Goal: Transaction & Acquisition: Purchase product/service

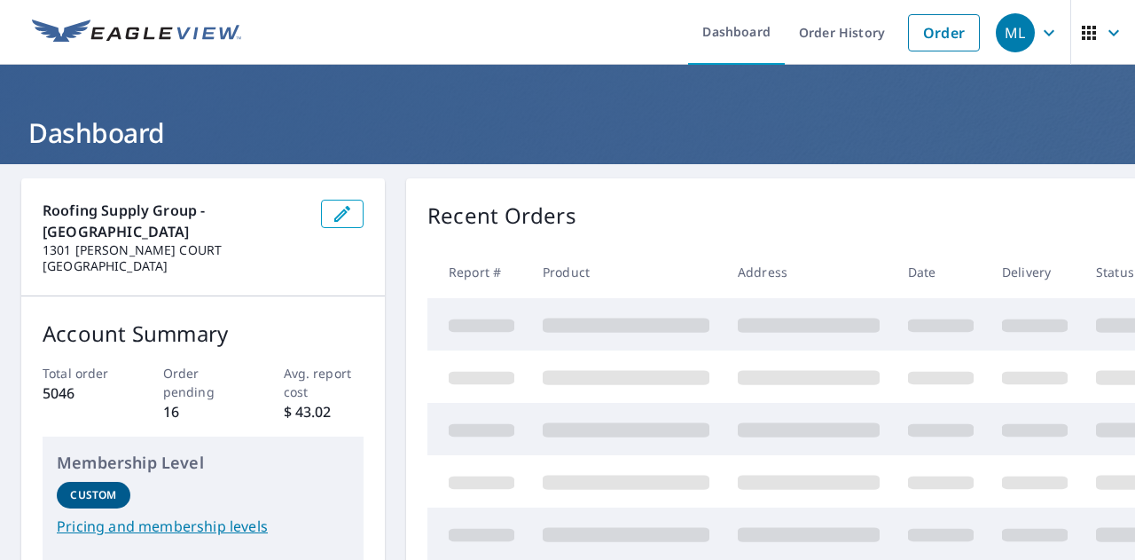
click at [920, 40] on link "Order" at bounding box center [944, 32] width 72 height 37
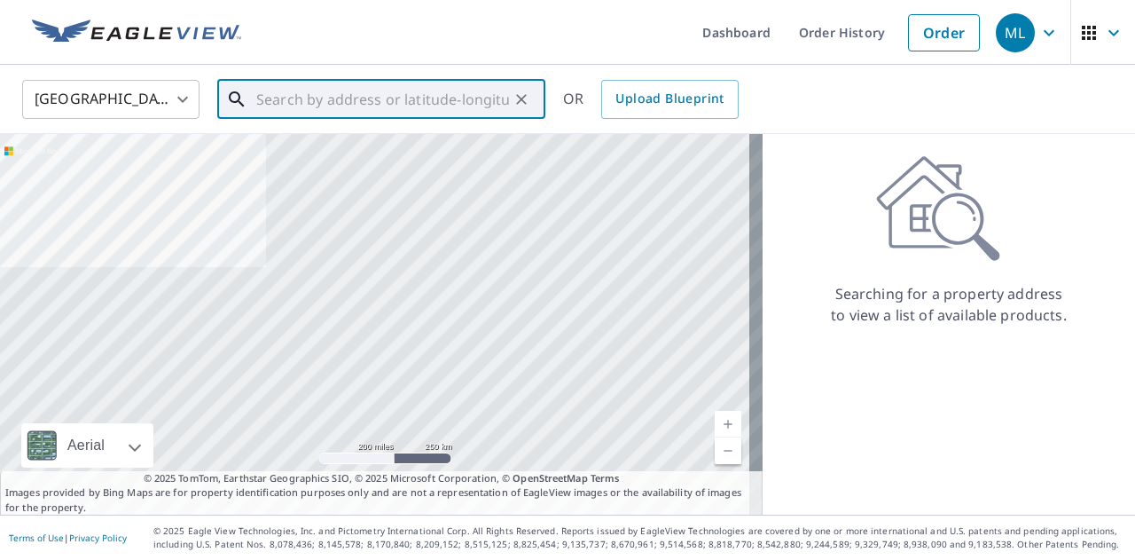
click at [380, 90] on input "text" at bounding box center [382, 99] width 253 height 50
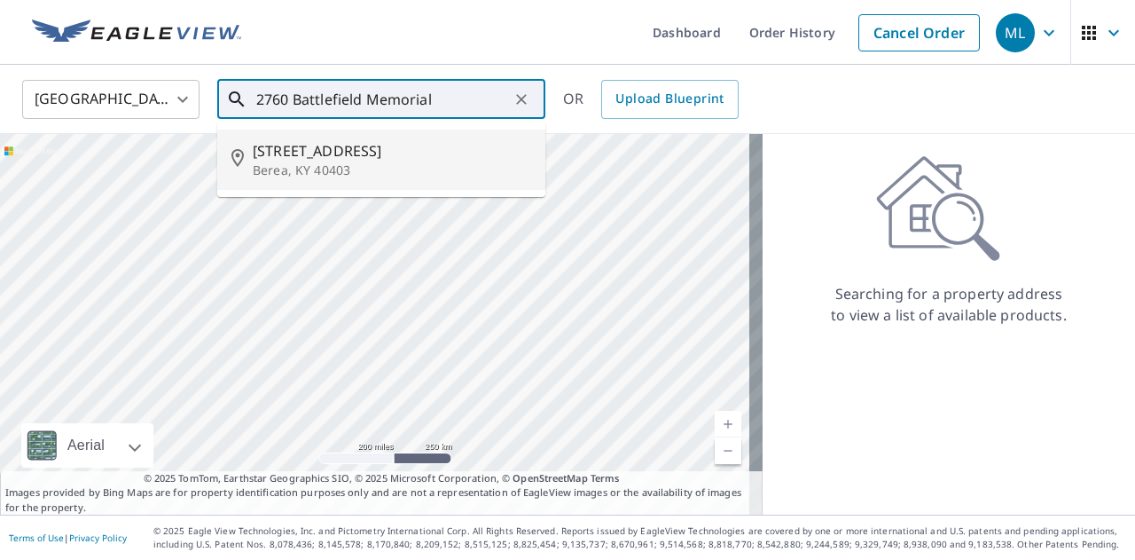
click at [375, 145] on span "[STREET_ADDRESS]" at bounding box center [392, 150] width 278 height 21
type input "[STREET_ADDRESS]"
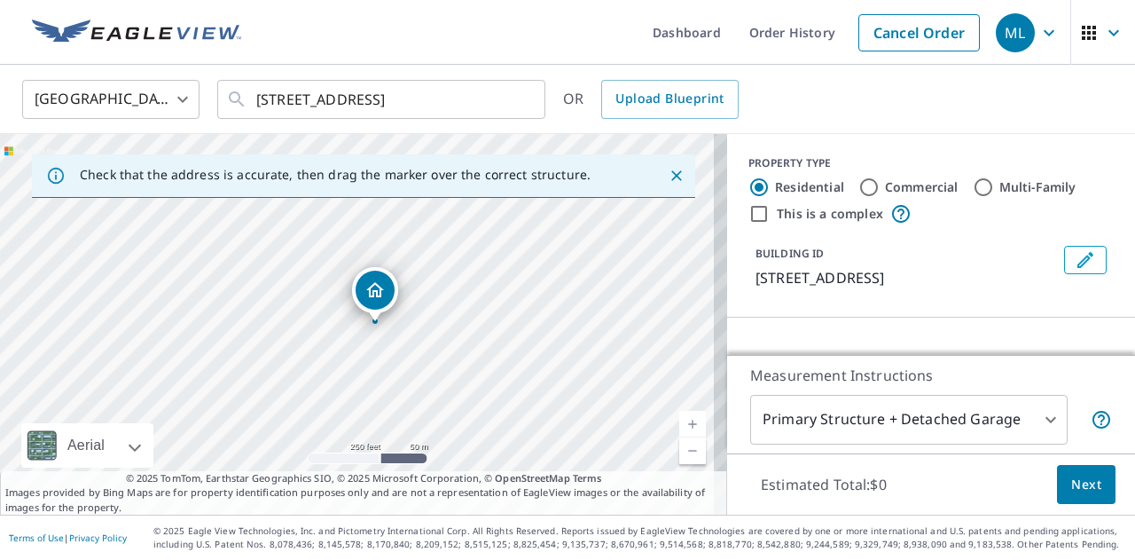
click at [680, 419] on link "Current Level 17, Zoom In" at bounding box center [692, 424] width 27 height 27
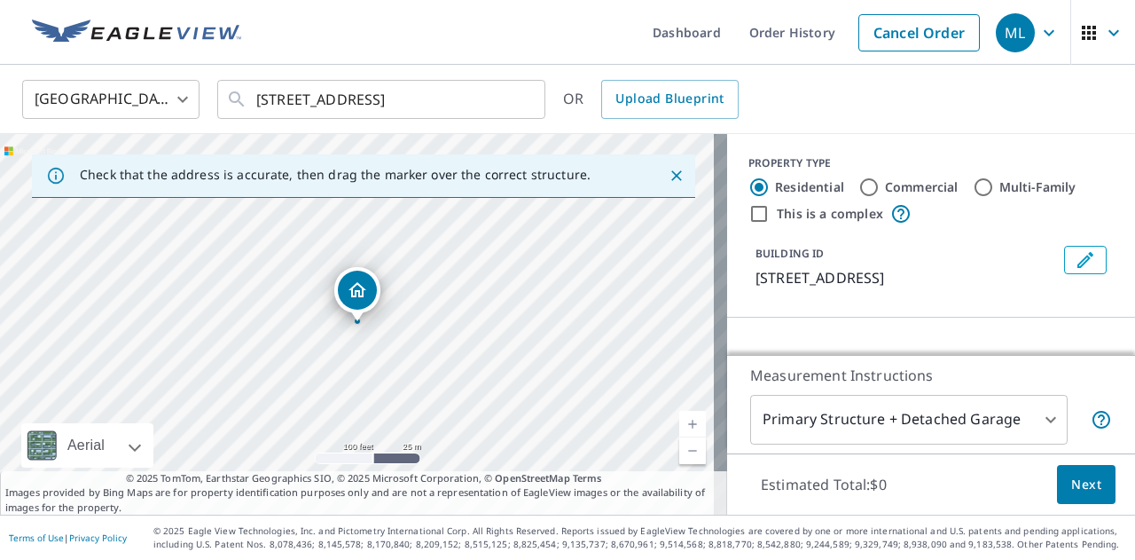
click at [680, 419] on link "Current Level 18, Zoom In" at bounding box center [692, 424] width 27 height 27
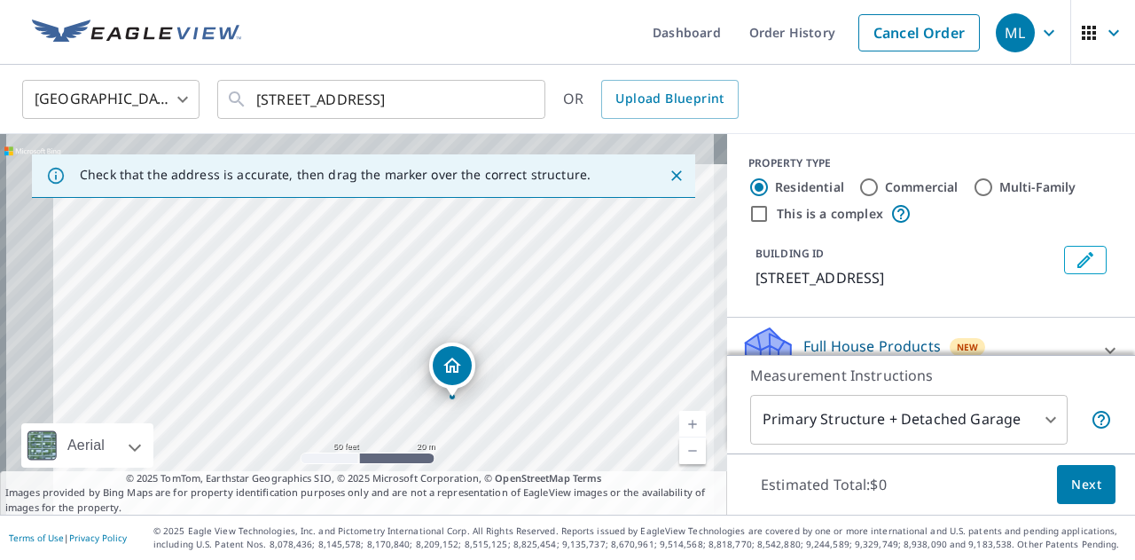
drag, startPoint x: 296, startPoint y: 317, endPoint x: 392, endPoint y: 392, distance: 121.9
click at [392, 392] on div "[STREET_ADDRESS]" at bounding box center [363, 324] width 727 height 380
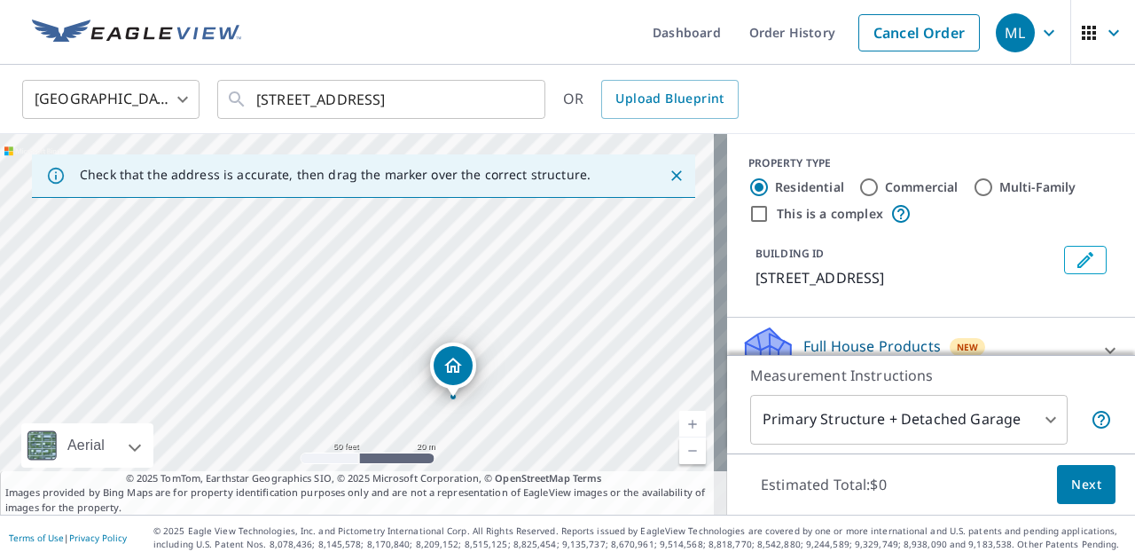
click at [679, 419] on link "Current Level 19, Zoom In" at bounding box center [692, 424] width 27 height 27
click at [686, 446] on link "Current Level 20, Zoom Out" at bounding box center [692, 450] width 27 height 27
click at [748, 214] on input "This is a complex" at bounding box center [758, 213] width 21 height 21
checkbox input "true"
radio input "false"
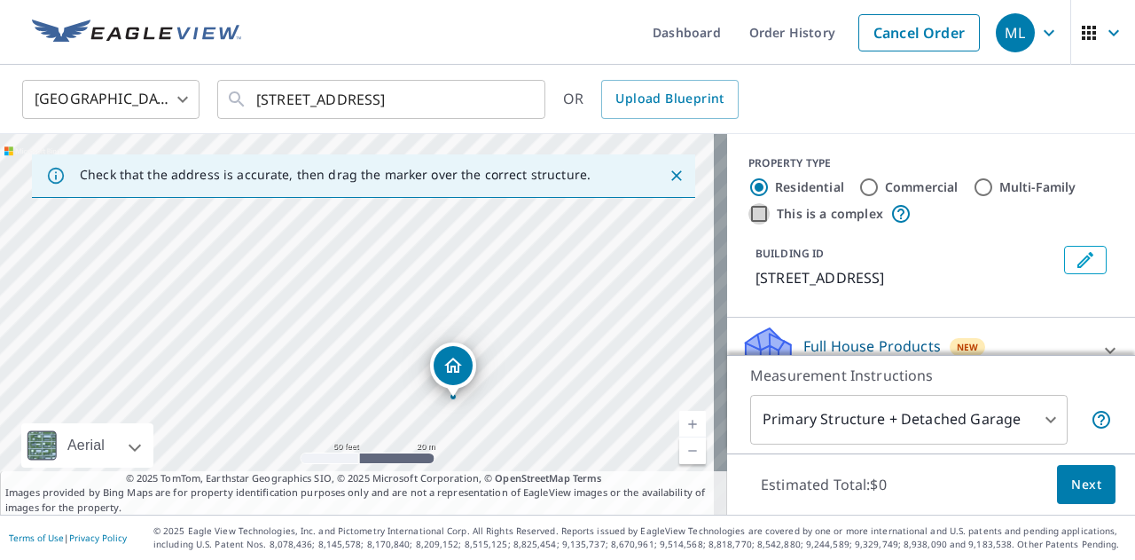
radio input "true"
type input "4"
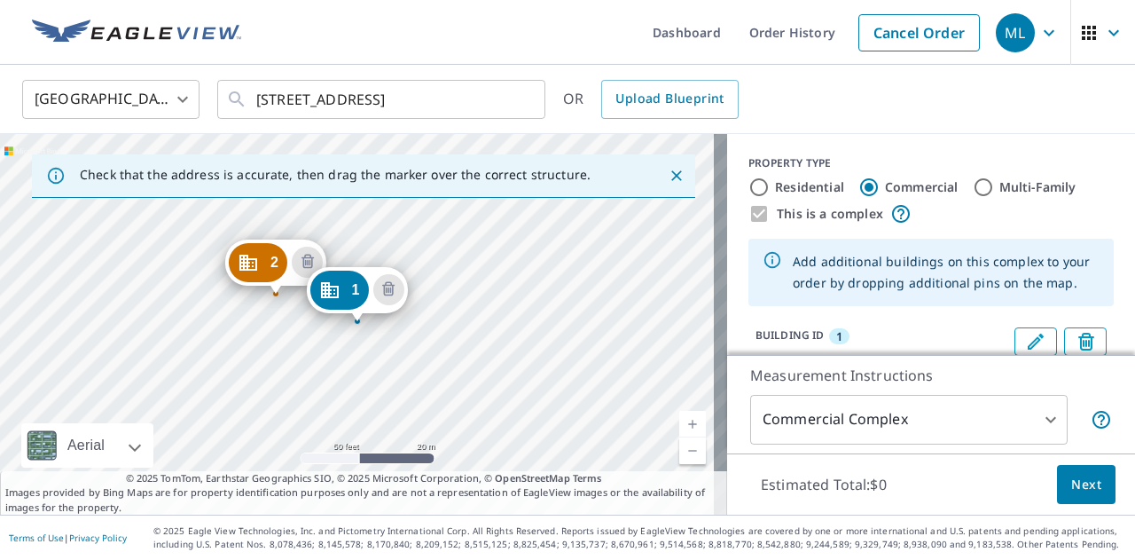
drag, startPoint x: 275, startPoint y: 296, endPoint x: 226, endPoint y: 273, distance: 53.9
drag, startPoint x: 226, startPoint y: 273, endPoint x: 179, endPoint y: 215, distance: 74.4
click at [179, 215] on div "2 [STREET_ADDRESS] 1 [STREET_ADDRESS]" at bounding box center [363, 324] width 727 height 380
click at [208, 255] on div "2 [STREET_ADDRESS] 1 [STREET_ADDRESS]" at bounding box center [363, 324] width 727 height 380
click at [208, 255] on div "2 [STREET_ADDRESS] 3 [STREET_ADDRESS] 1 [STREET_ADDRESS]" at bounding box center [363, 324] width 727 height 380
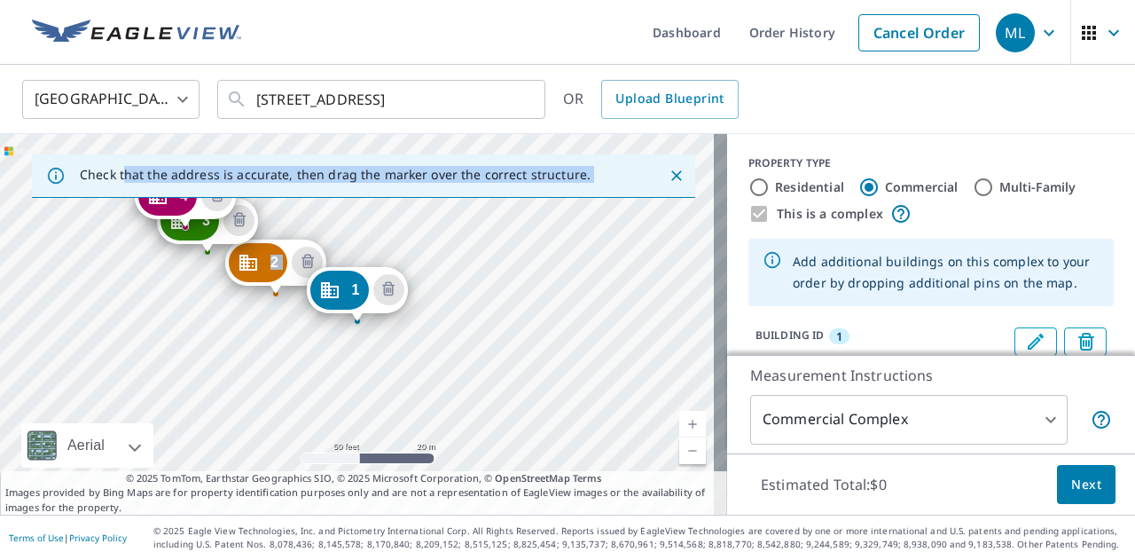
drag, startPoint x: 166, startPoint y: 226, endPoint x: 126, endPoint y: 187, distance: 55.8
click at [126, 187] on div "Check that the address is accurate, then drag the marker over the correct struc…" at bounding box center [363, 324] width 727 height 380
click at [101, 214] on div "2 [STREET_ADDRESS] 3 [STREET_ADDRESS] 4 [STREET_ADDRESS] 1 [STREET_ADDRESS]" at bounding box center [363, 324] width 727 height 380
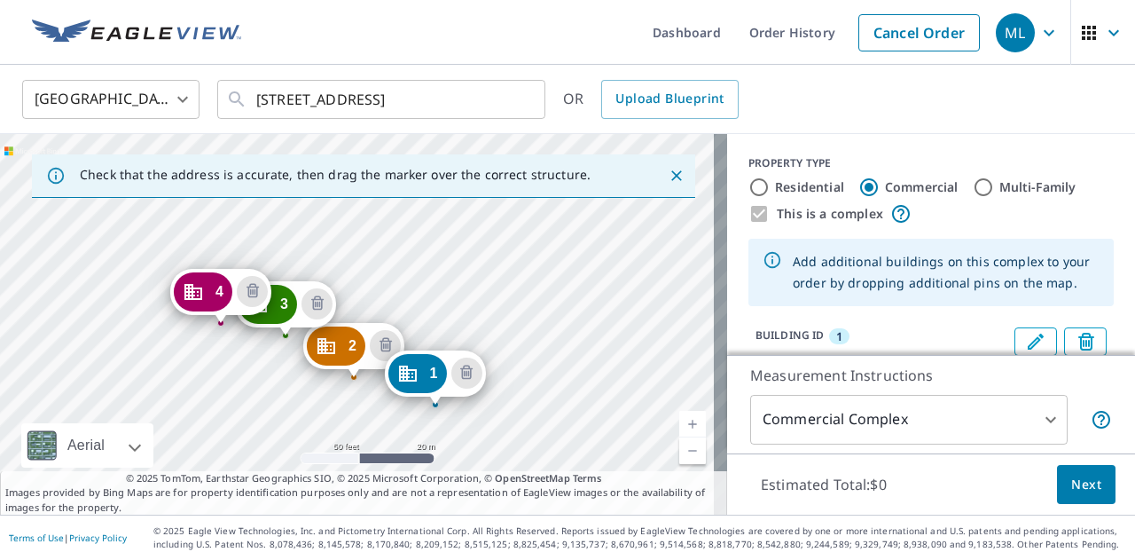
click at [179, 297] on div "4" at bounding box center [203, 291] width 59 height 39
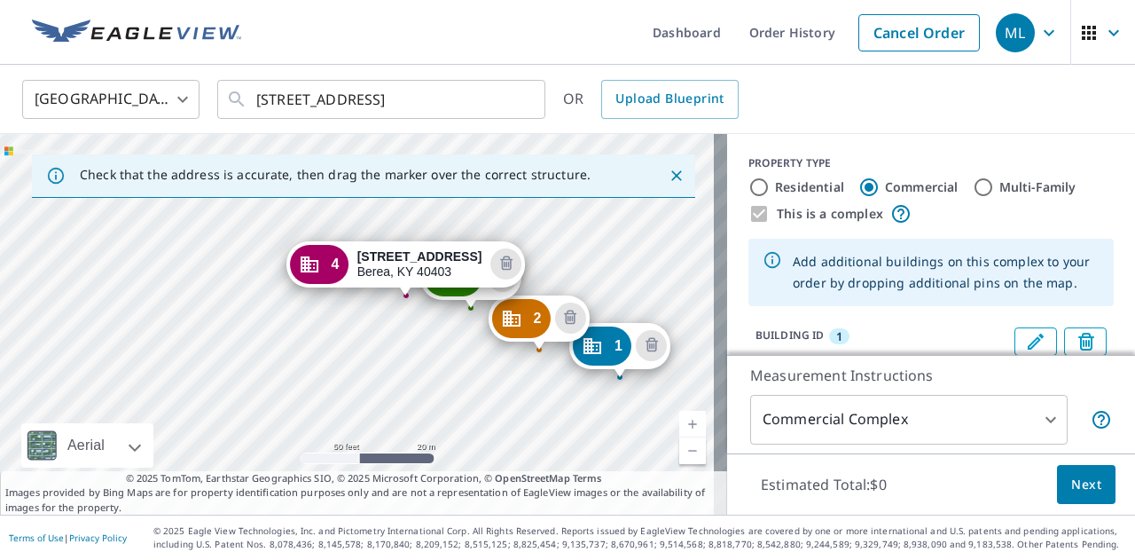
click at [228, 271] on div "1 [STREET_ADDRESS] 2 [STREET_ADDRESS] 3 [STREET_ADDRESS] 4 [STREET_ADDRESS]" at bounding box center [363, 324] width 727 height 380
click at [679, 414] on link "Current Level 19, Zoom In" at bounding box center [692, 424] width 27 height 27
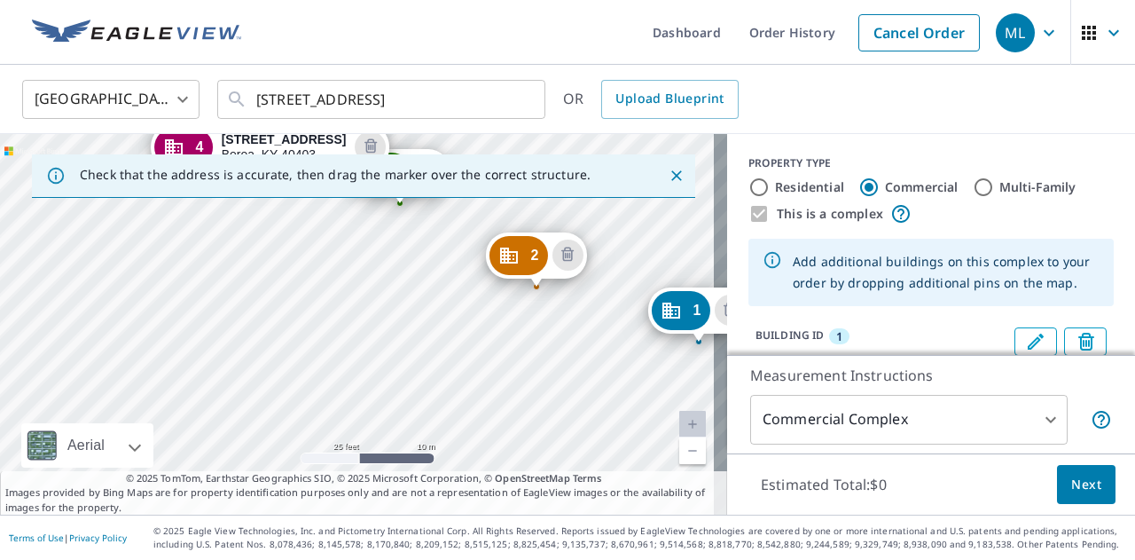
drag, startPoint x: 559, startPoint y: 377, endPoint x: 374, endPoint y: 286, distance: 205.8
click at [374, 286] on div "1 [STREET_ADDRESS] 2 [STREET_ADDRESS] 3 [STREET_ADDRESS] 4 [STREET_ADDRESS]" at bounding box center [363, 324] width 727 height 380
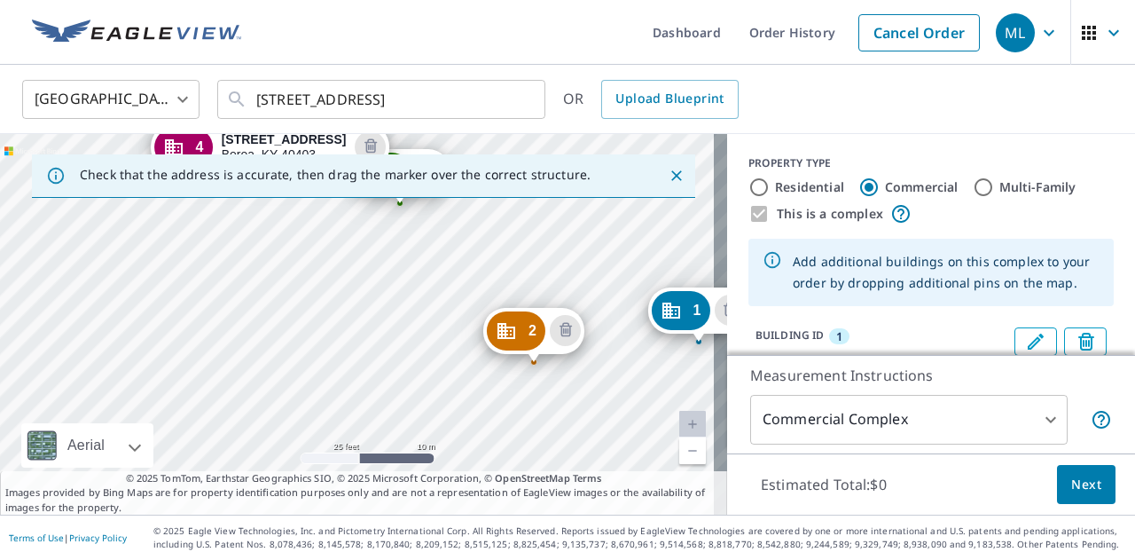
drag, startPoint x: 529, startPoint y: 261, endPoint x: 527, endPoint y: 356, distance: 94.9
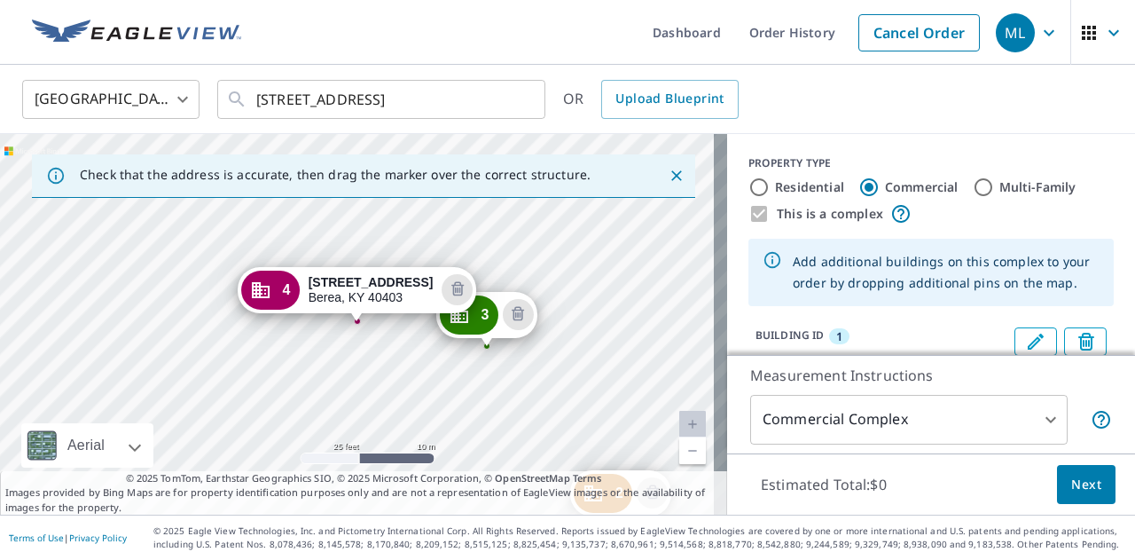
click at [597, 367] on div "1 [STREET_ADDRESS] 2 [STREET_ADDRESS] 3 [STREET_ADDRESS] 4 [STREET_ADDRESS]" at bounding box center [363, 324] width 727 height 380
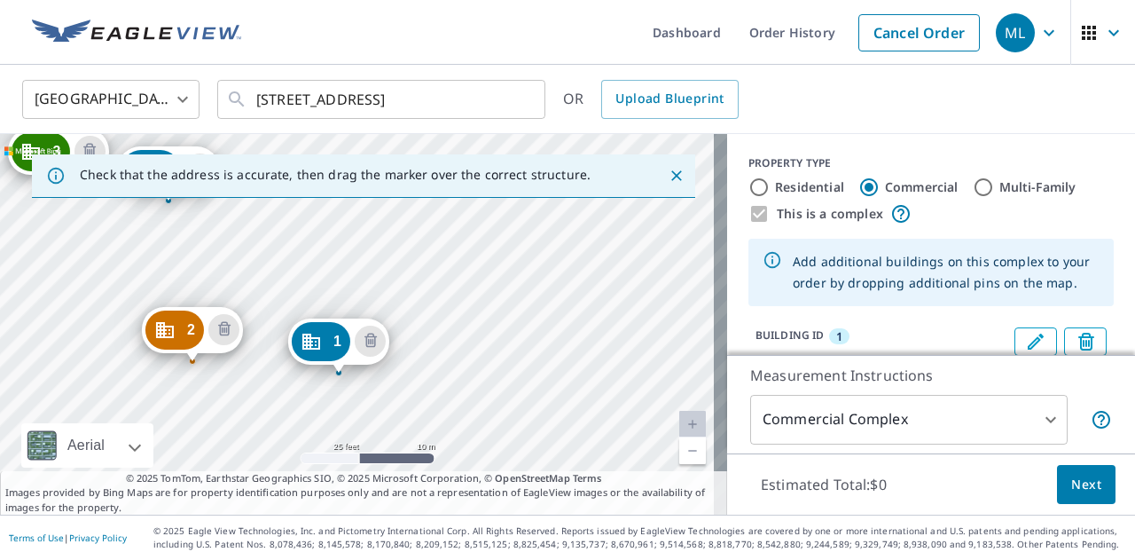
drag, startPoint x: 333, startPoint y: 290, endPoint x: 310, endPoint y: 347, distance: 60.9
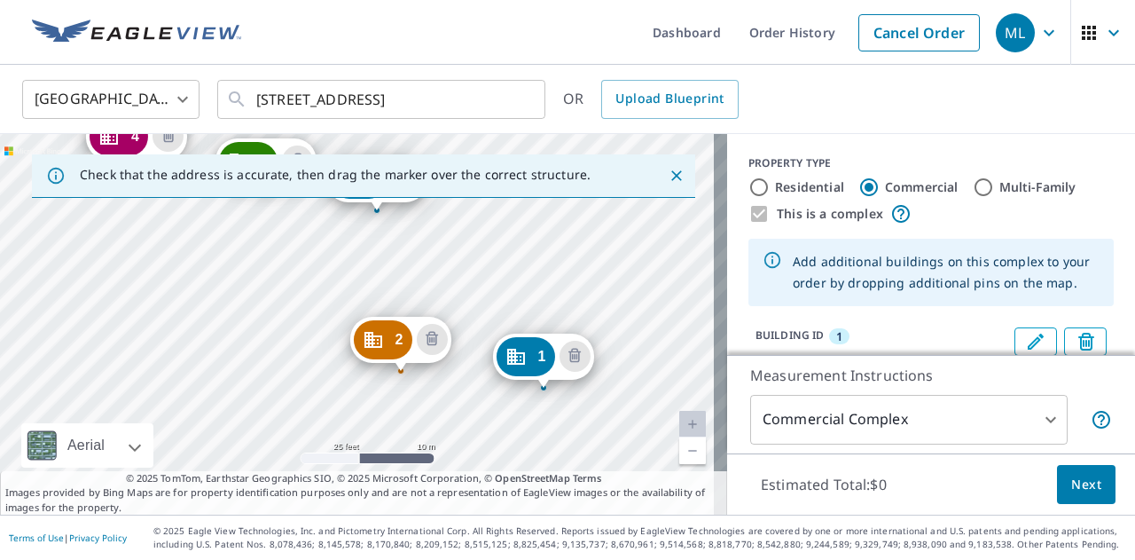
drag, startPoint x: 119, startPoint y: 324, endPoint x: 318, endPoint y: 395, distance: 212.1
click at [318, 395] on div "2 [STREET_ADDRESS] 3 [STREET_ADDRESS] 4 [STREET_ADDRESS] 5 [STREET_ADDRESS] 1 […" at bounding box center [363, 324] width 727 height 380
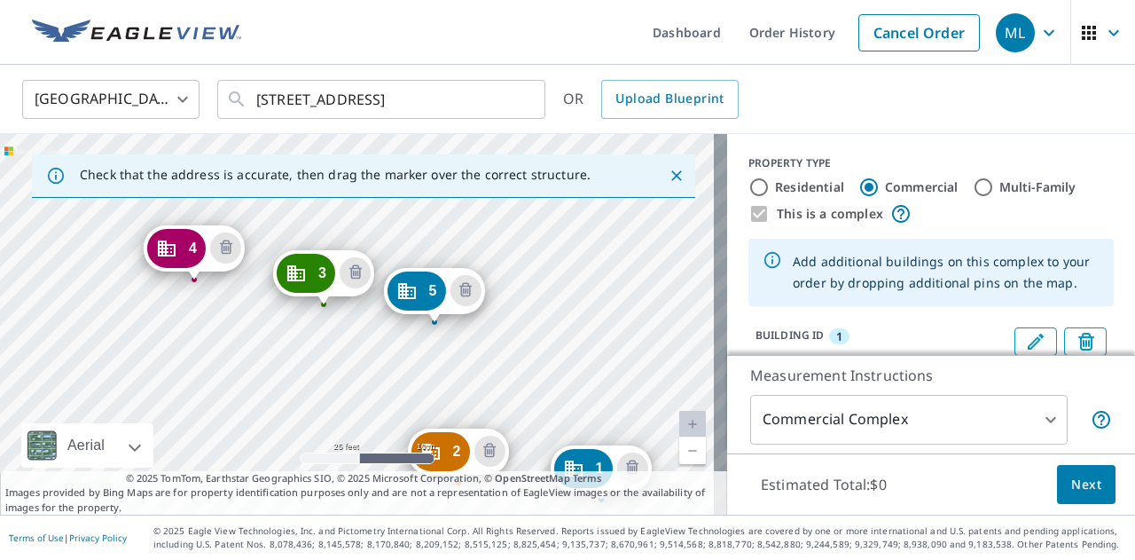
drag, startPoint x: 305, startPoint y: 352, endPoint x: 317, endPoint y: 379, distance: 29.4
click at [317, 379] on div "2 [STREET_ADDRESS] 3 [STREET_ADDRESS] 4 [STREET_ADDRESS] 5 [STREET_ADDRESS] 1 […" at bounding box center [363, 324] width 727 height 380
click at [464, 288] on icon "Delete building 5" at bounding box center [465, 289] width 5 height 5
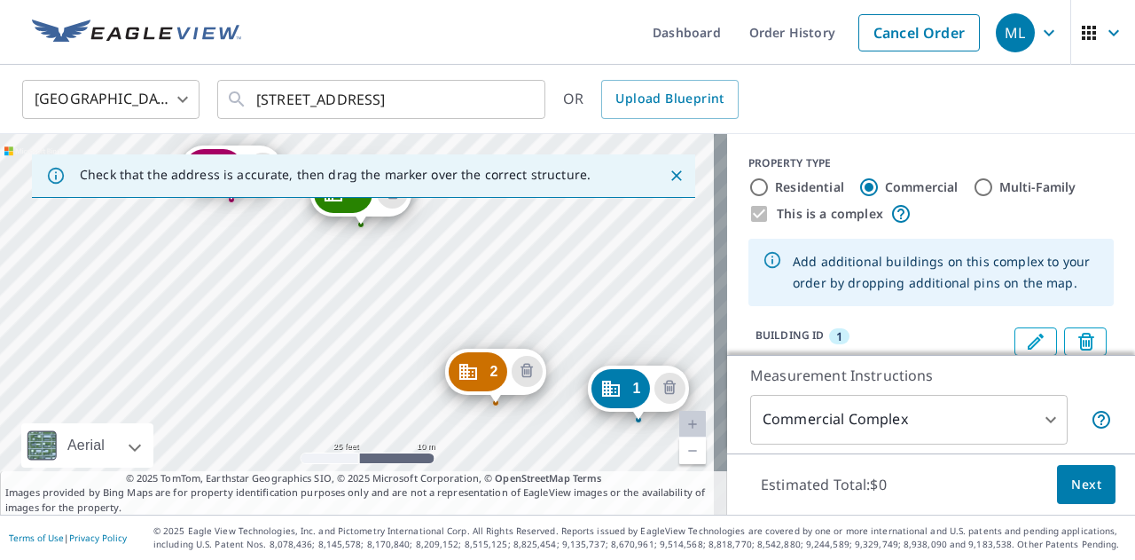
drag, startPoint x: 137, startPoint y: 333, endPoint x: 419, endPoint y: 432, distance: 297.8
click at [419, 432] on div "2 [STREET_ADDRESS] 3 [STREET_ADDRESS] 4 [STREET_ADDRESS] 1 [STREET_ADDRESS]" at bounding box center [363, 324] width 727 height 380
drag, startPoint x: 351, startPoint y: 329, endPoint x: 361, endPoint y: 395, distance: 66.3
click at [361, 395] on div "2 [STREET_ADDRESS] 3 [STREET_ADDRESS] 4 [STREET_ADDRESS] 1 [STREET_ADDRESS]" at bounding box center [363, 324] width 727 height 380
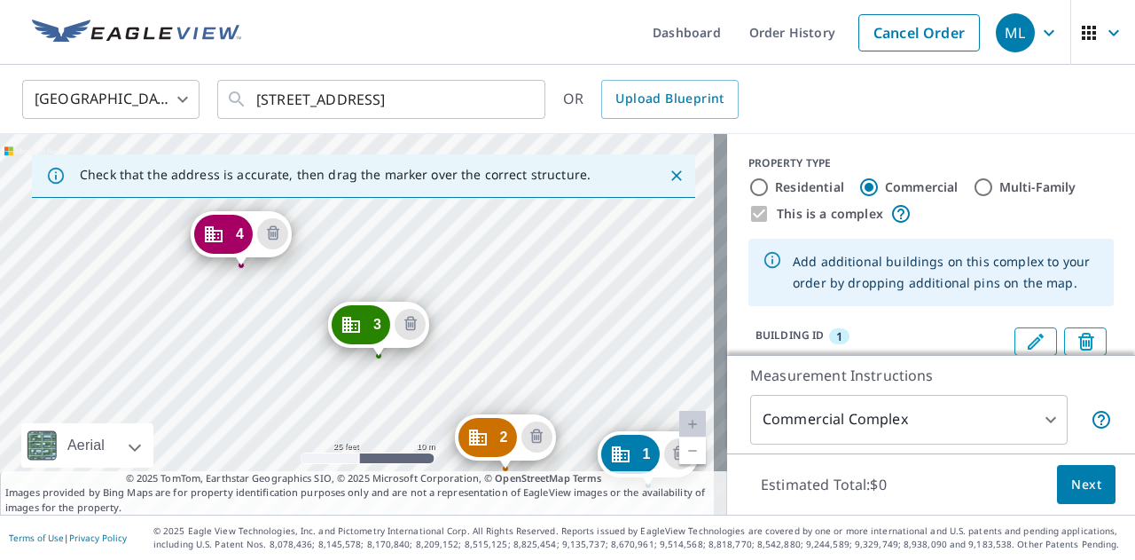
drag, startPoint x: 358, startPoint y: 265, endPoint x: 366, endPoint y: 331, distance: 66.1
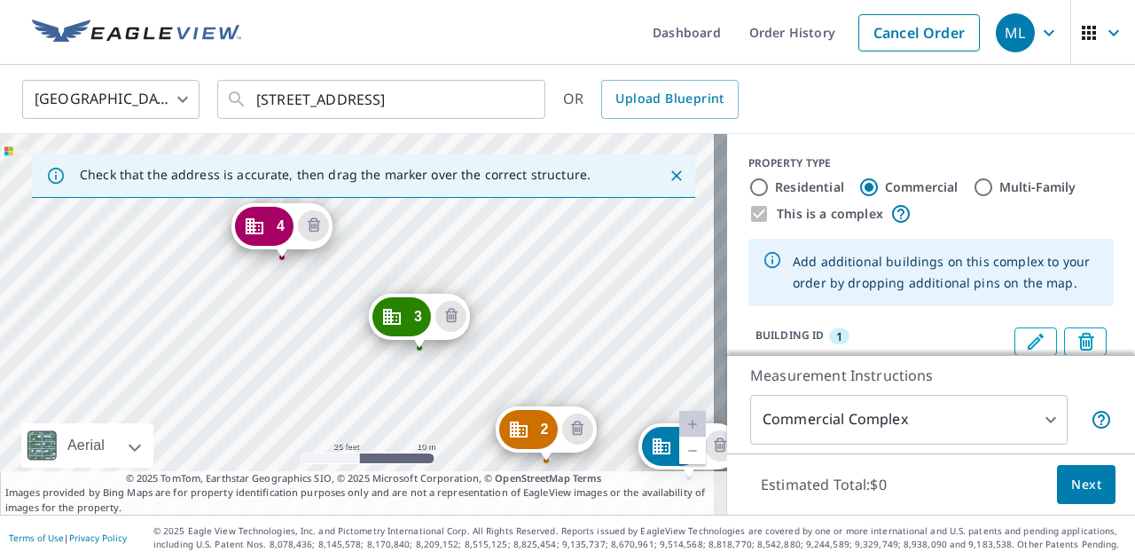
drag, startPoint x: 60, startPoint y: 263, endPoint x: 392, endPoint y: 419, distance: 366.5
click at [392, 419] on div "2 [STREET_ADDRESS] 3 [STREET_ADDRESS] 4 [STREET_ADDRESS] 1 [STREET_ADDRESS]" at bounding box center [363, 324] width 727 height 380
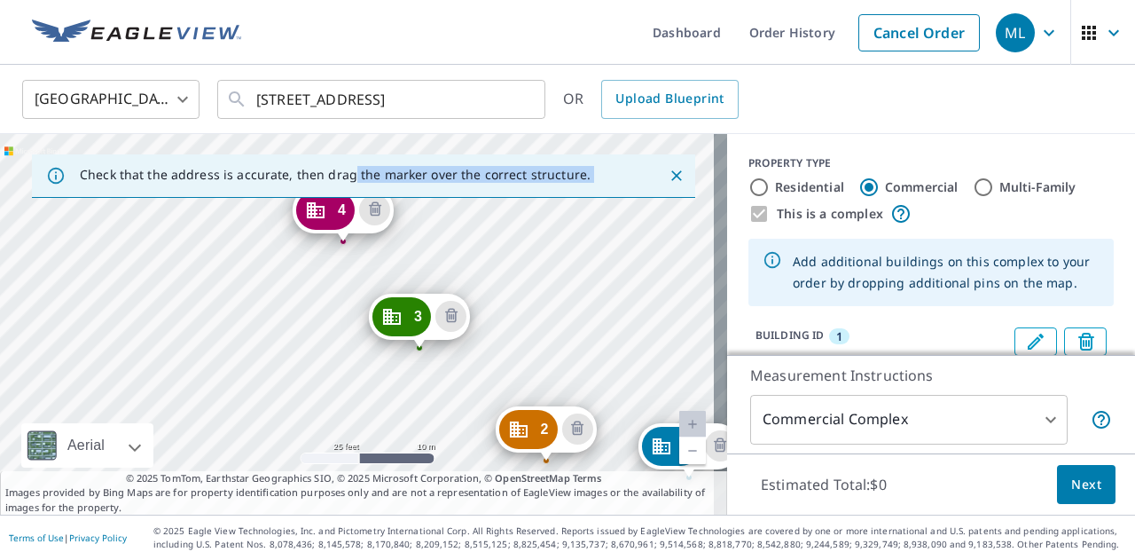
drag, startPoint x: 269, startPoint y: 218, endPoint x: 345, endPoint y: 182, distance: 84.5
click at [345, 182] on div "Check that the address is accurate, then drag the marker over the correct struc…" at bounding box center [363, 324] width 727 height 380
click at [342, 188] on div "Check that the address is accurate, then drag the marker over the correct struc…" at bounding box center [335, 176] width 511 height 32
click at [337, 191] on div "Check that the address is accurate, then drag the marker over the correct struc…" at bounding box center [335, 176] width 511 height 32
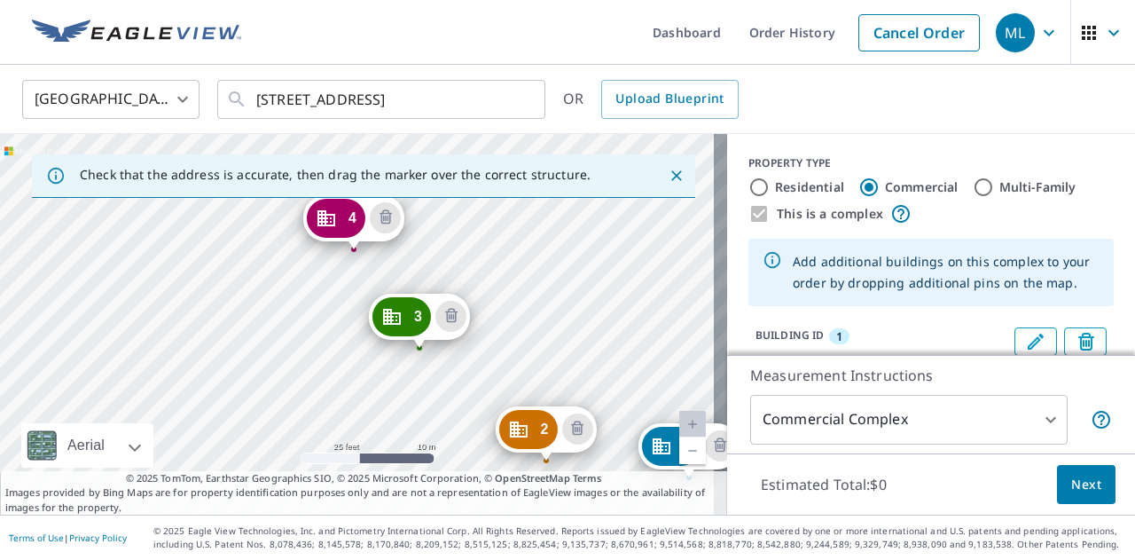
click at [341, 210] on div "2 [STREET_ADDRESS] 3 [STREET_ADDRESS] 4 [STREET_ADDRESS] 1 [STREET_ADDRESS]" at bounding box center [363, 324] width 727 height 380
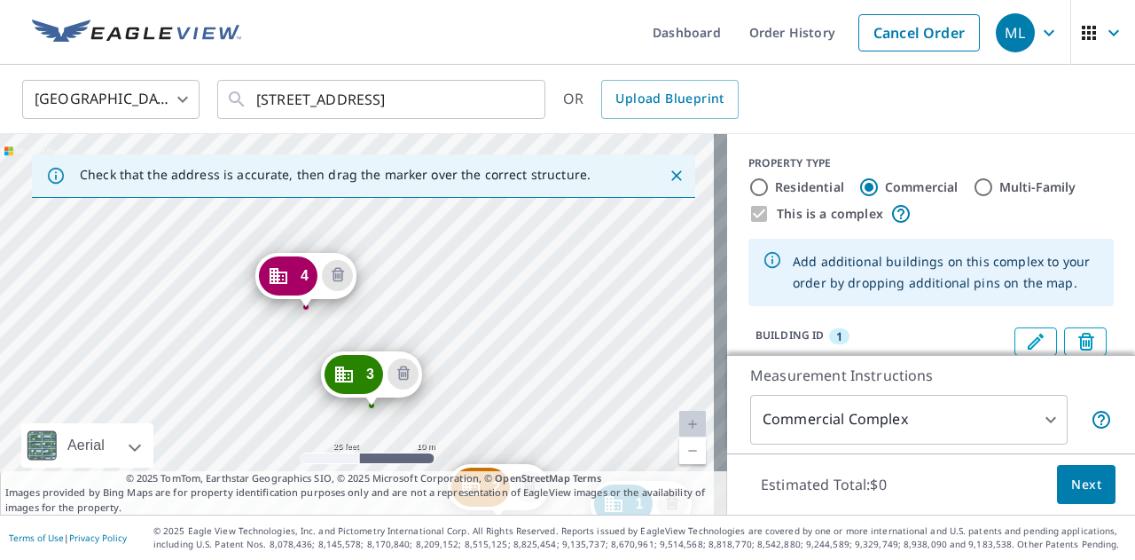
click at [624, 424] on div "2 [STREET_ADDRESS] 3 [STREET_ADDRESS] 4 [STREET_ADDRESS][PERSON_NAME] 1 [STREET…" at bounding box center [363, 324] width 727 height 380
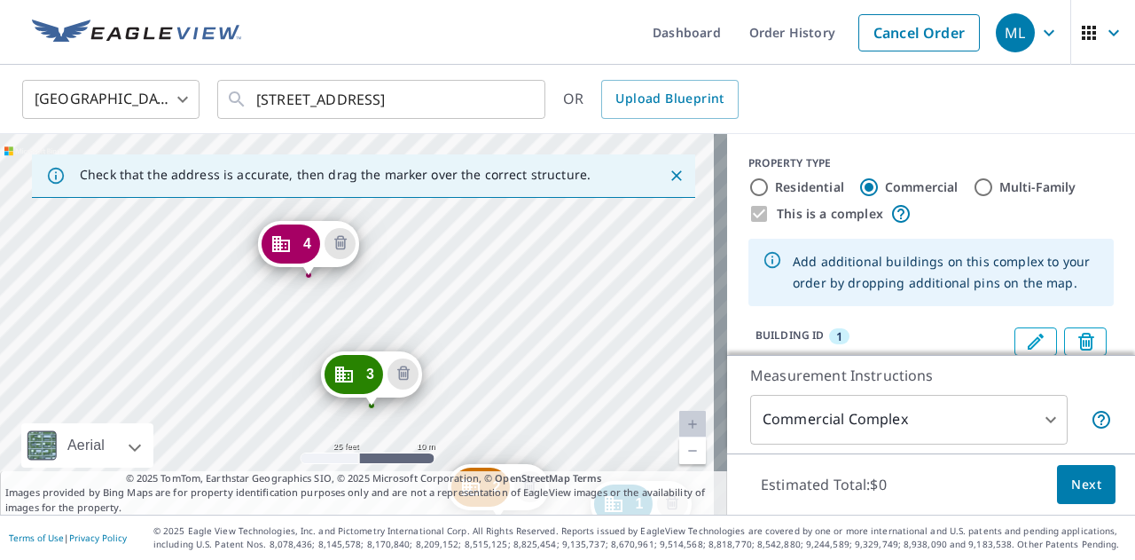
drag, startPoint x: 286, startPoint y: 276, endPoint x: 288, endPoint y: 239, distance: 36.5
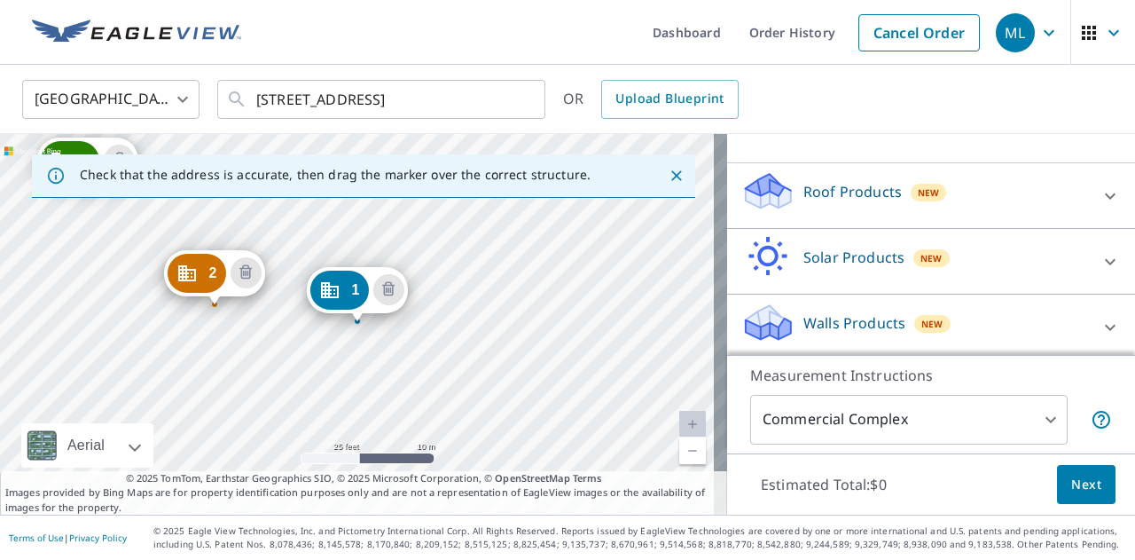
scroll to position [418, 0]
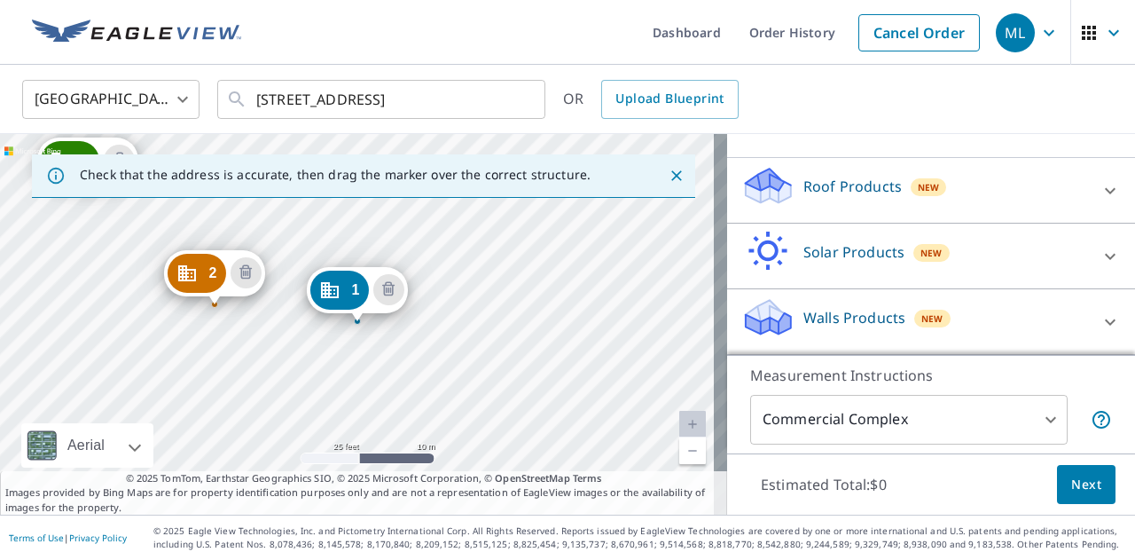
click at [892, 215] on div "Roof Products New" at bounding box center [915, 190] width 348 height 51
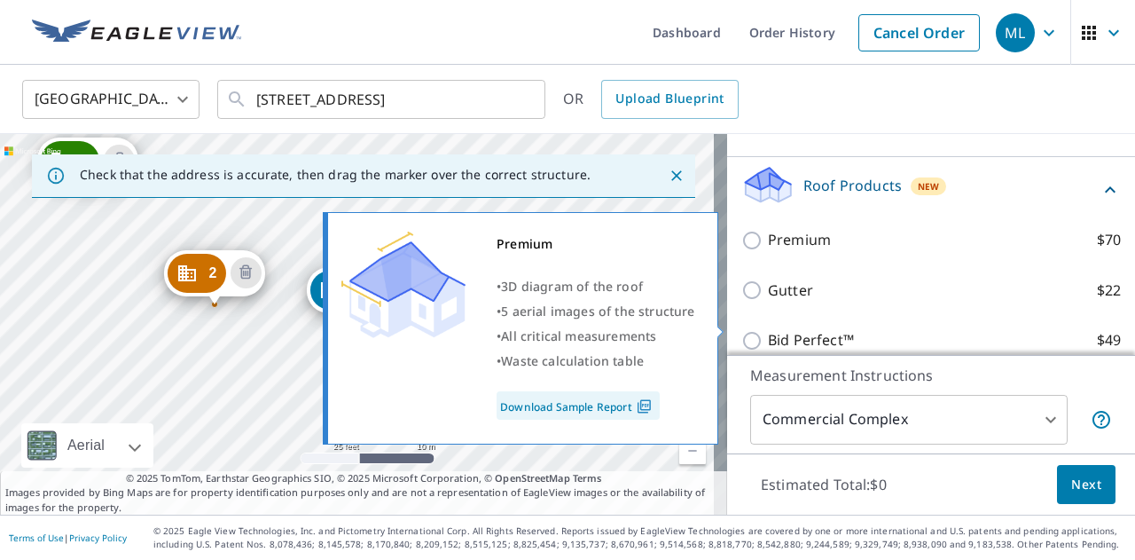
click at [791, 251] on p "Premium" at bounding box center [799, 240] width 63 height 22
click at [768, 251] on input "Premium $70" at bounding box center [754, 240] width 27 height 21
checkbox input "true"
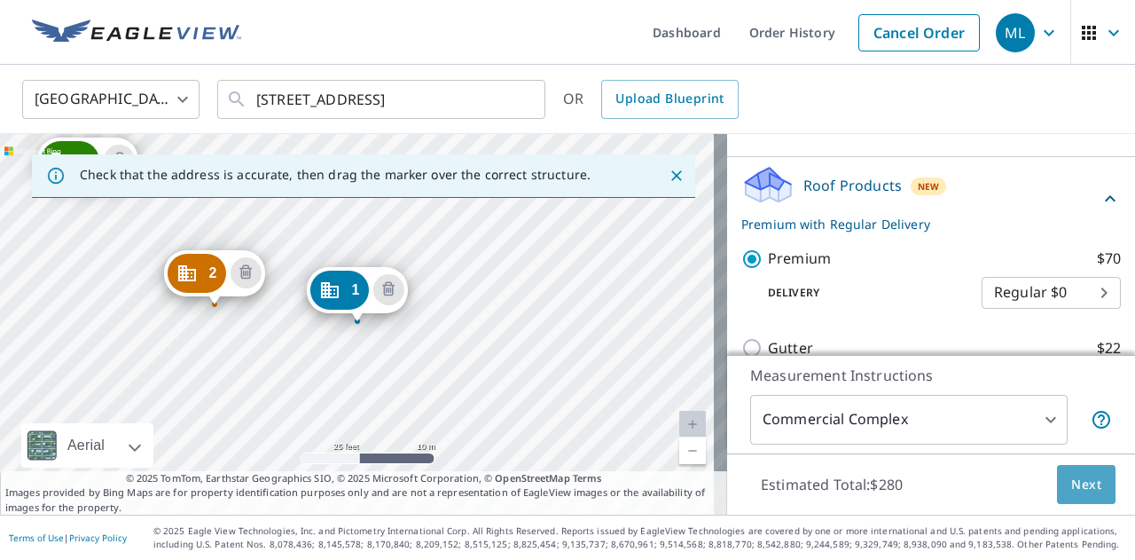
click at [1073, 480] on span "Next" at bounding box center [1086, 485] width 30 height 22
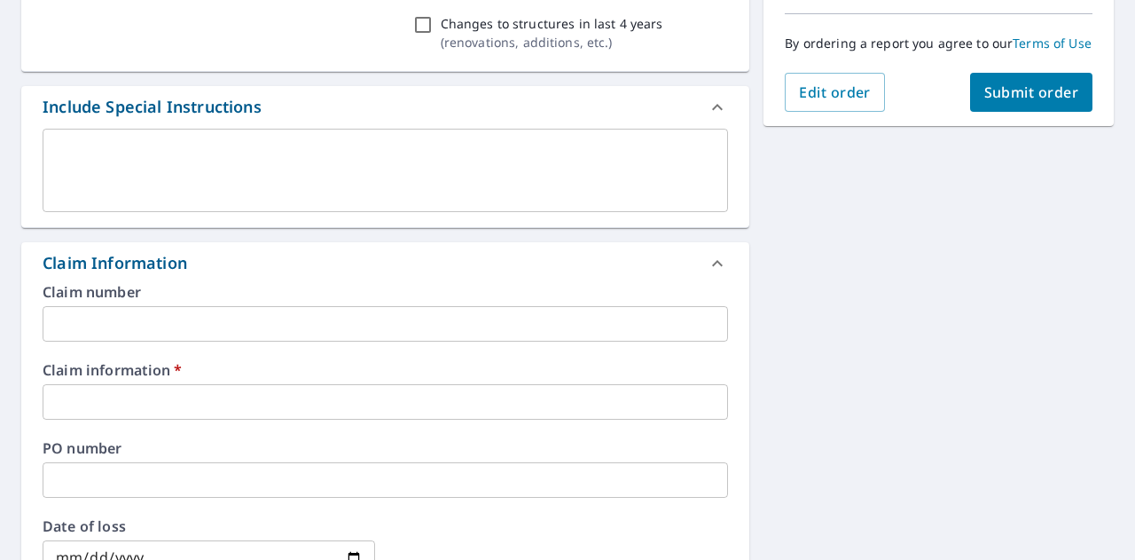
scroll to position [547, 0]
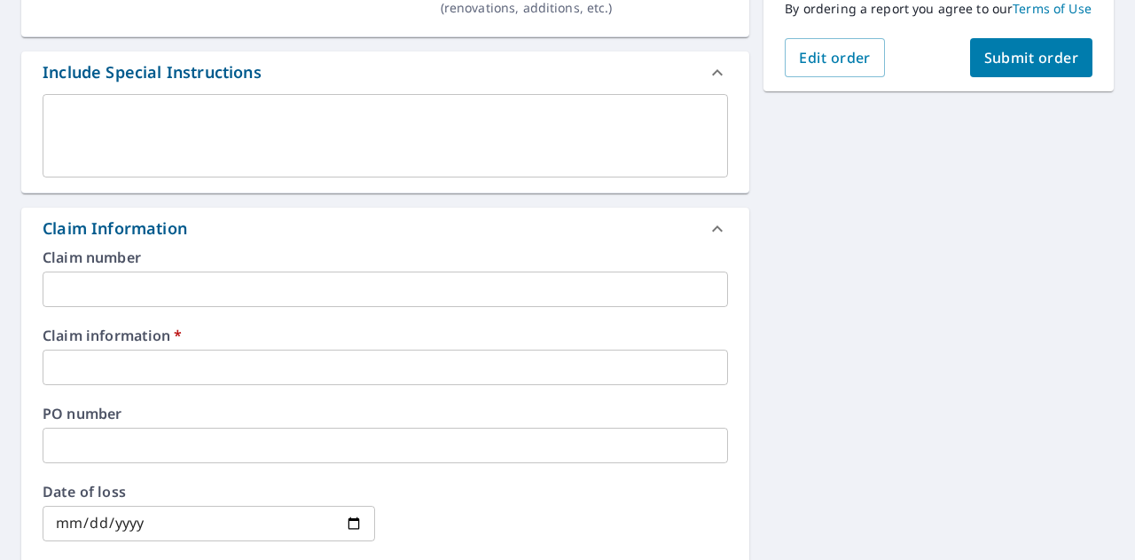
click at [438, 385] on input "text" at bounding box center [385, 366] width 685 height 35
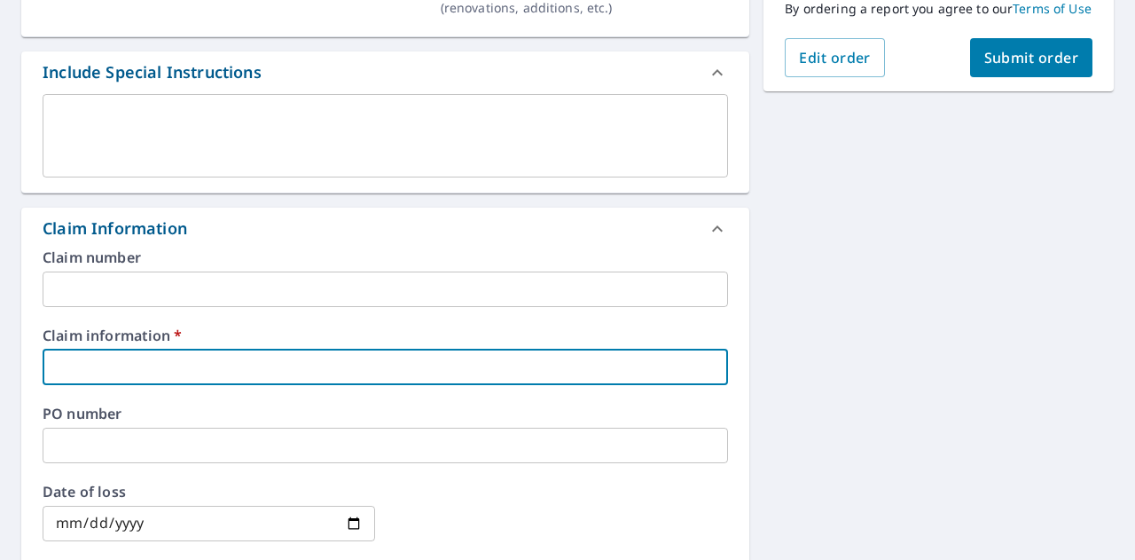
type input "B"
checkbox input "true"
type input "Ba"
checkbox input "true"
type input "Bat"
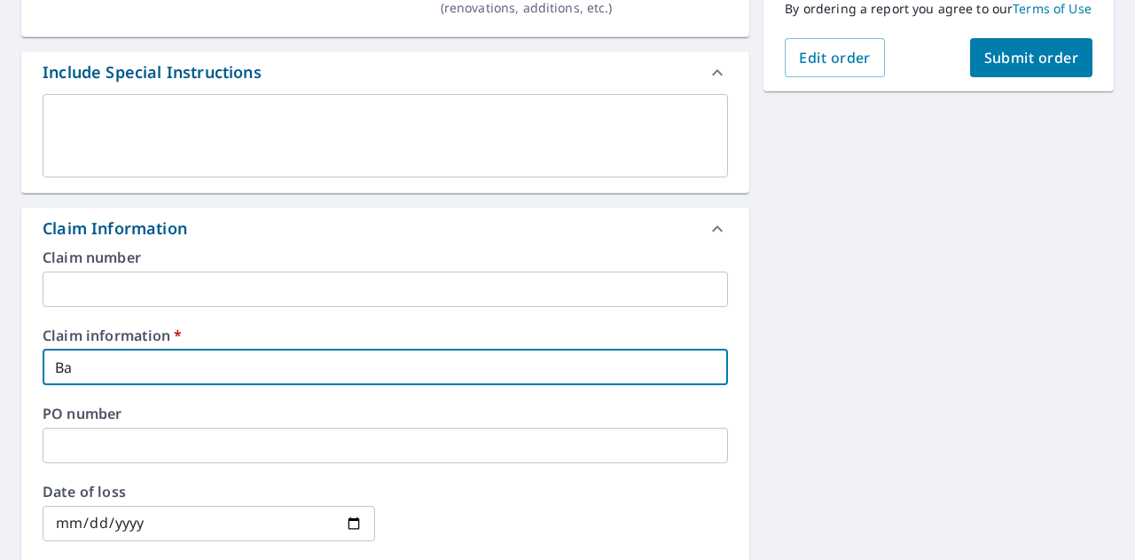
checkbox input "true"
type input "Batt"
checkbox input "true"
type input "Battl"
checkbox input "true"
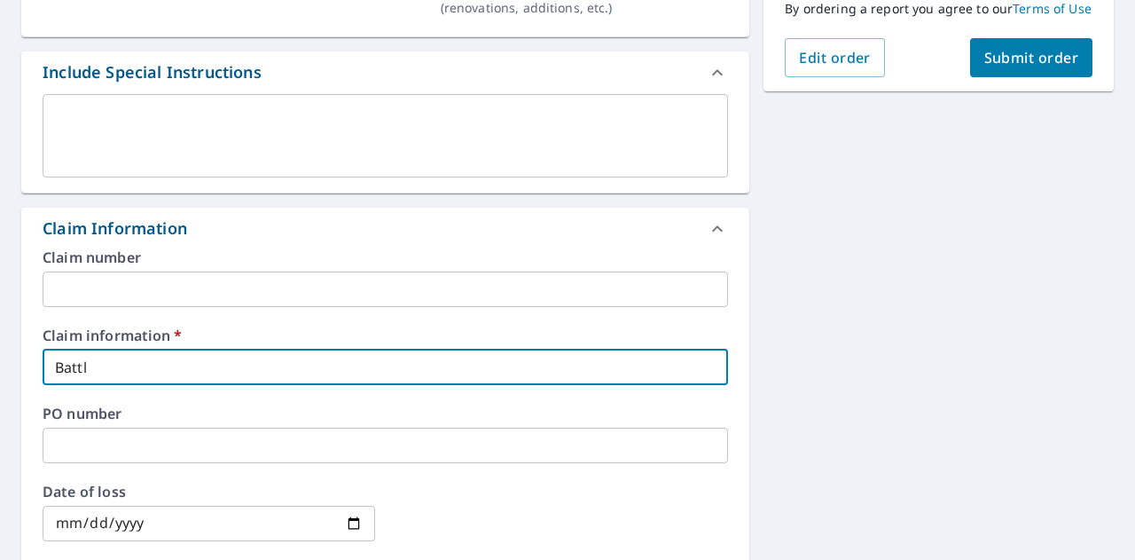
type input "Battle"
checkbox input "true"
type input "Battlei"
checkbox input "true"
type input "Battleif"
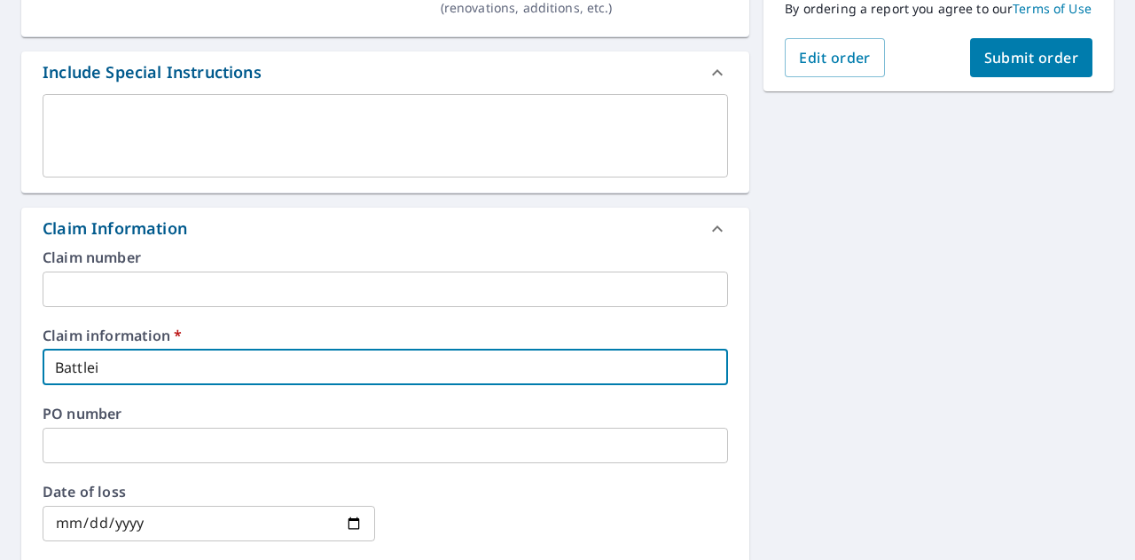
checkbox input "true"
type input "Battleifl"
checkbox input "true"
type input "Battleifle"
checkbox input "true"
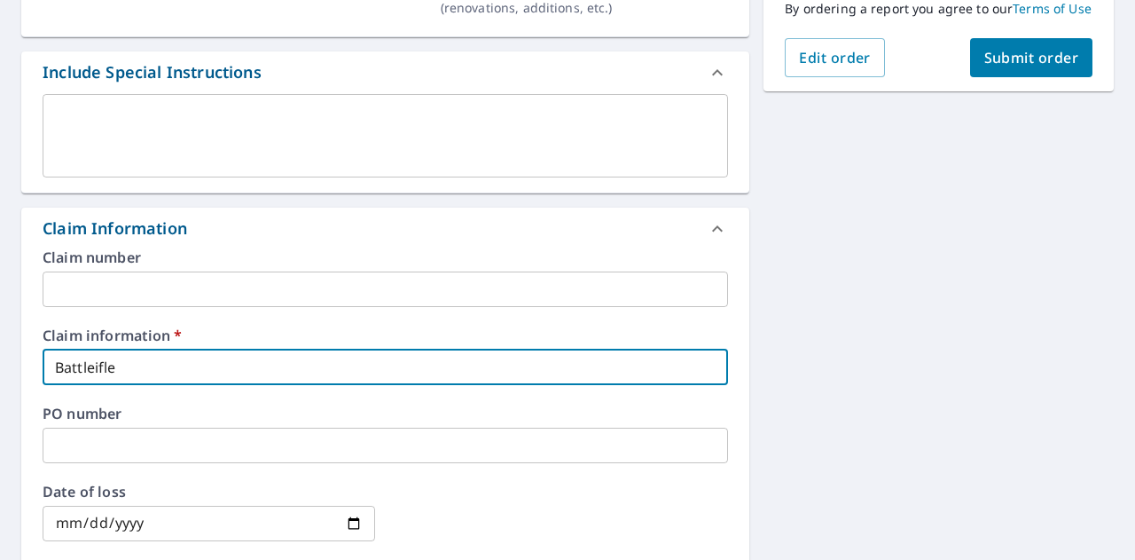
type input "Battleifled"
checkbox input "true"
type input "Battleifled"
checkbox input "true"
type input "Battleifled"
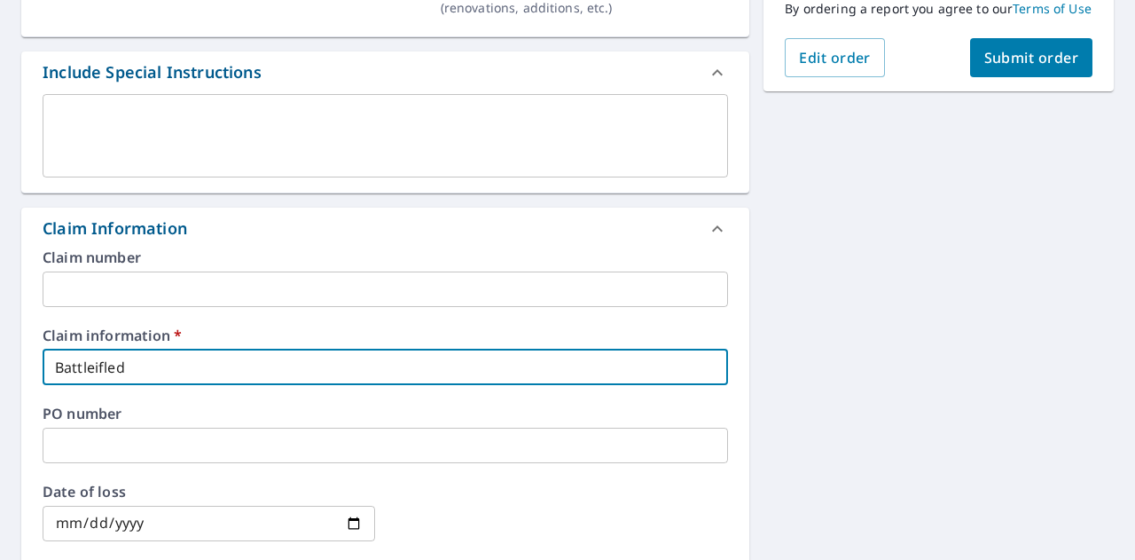
checkbox input "true"
type input "Battleifle"
checkbox input "true"
type input "Battleifl"
checkbox input "true"
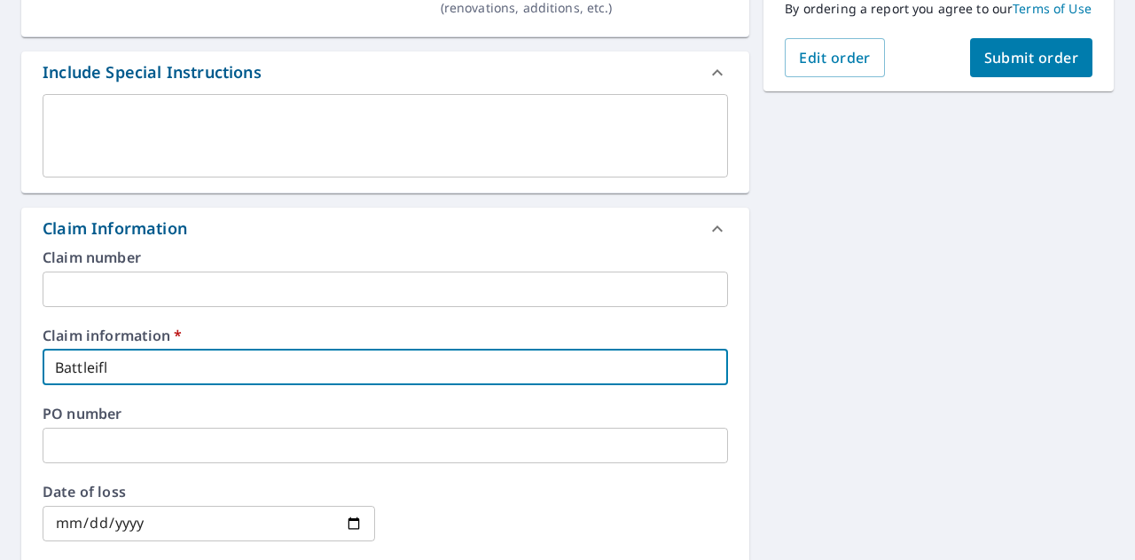
type input "Battleif"
checkbox input "true"
type input "Battleifi"
checkbox input "true"
type input "Battleifie"
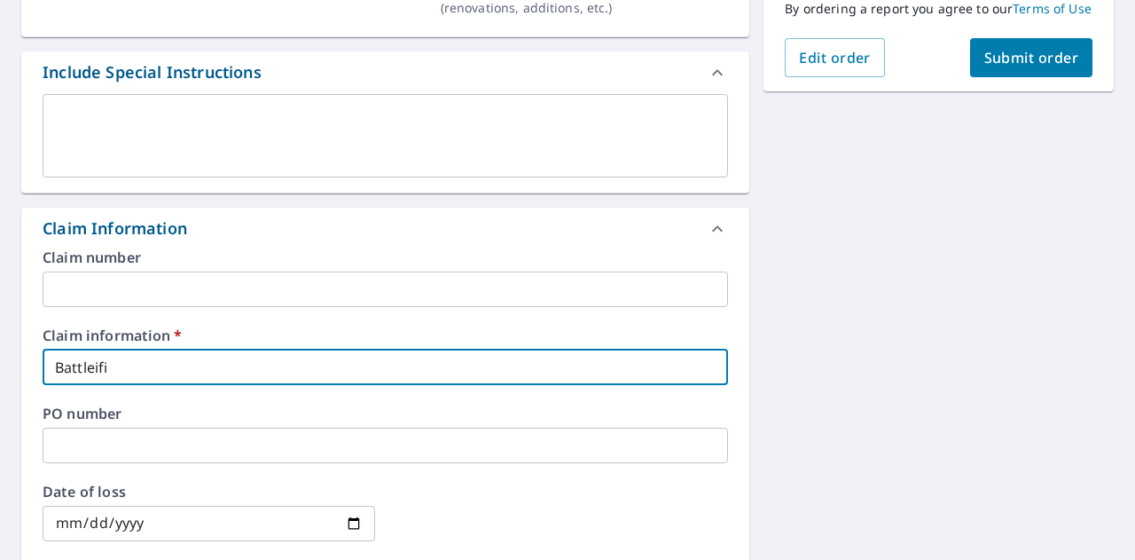
checkbox input "true"
type input "Battleifiel"
checkbox input "true"
type input "Battleifield"
checkbox input "true"
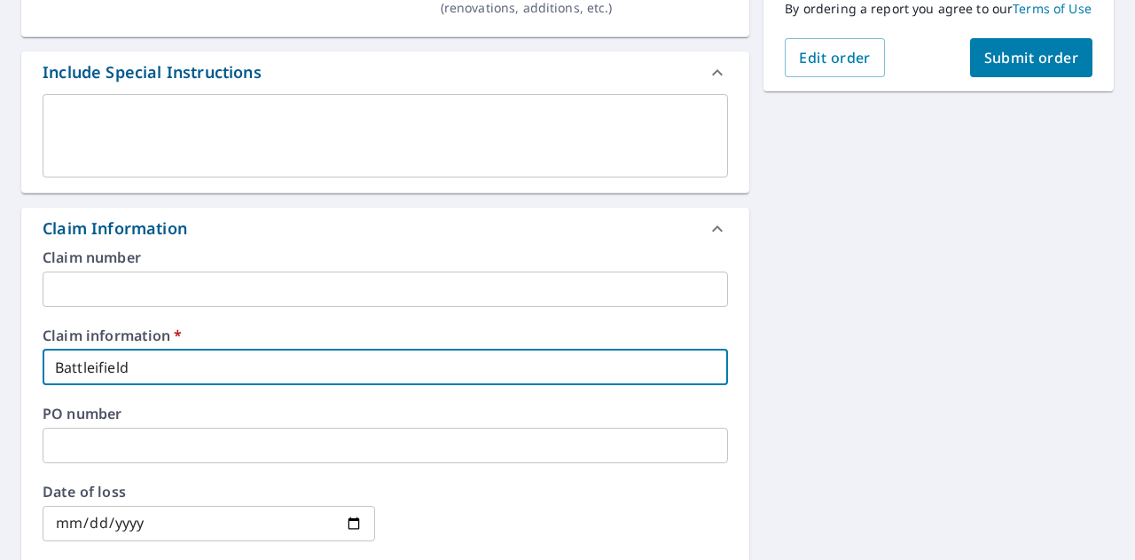
type input "Battleifield"
checkbox input "true"
type input "Battleifield M"
checkbox input "true"
type input "Battleifield"
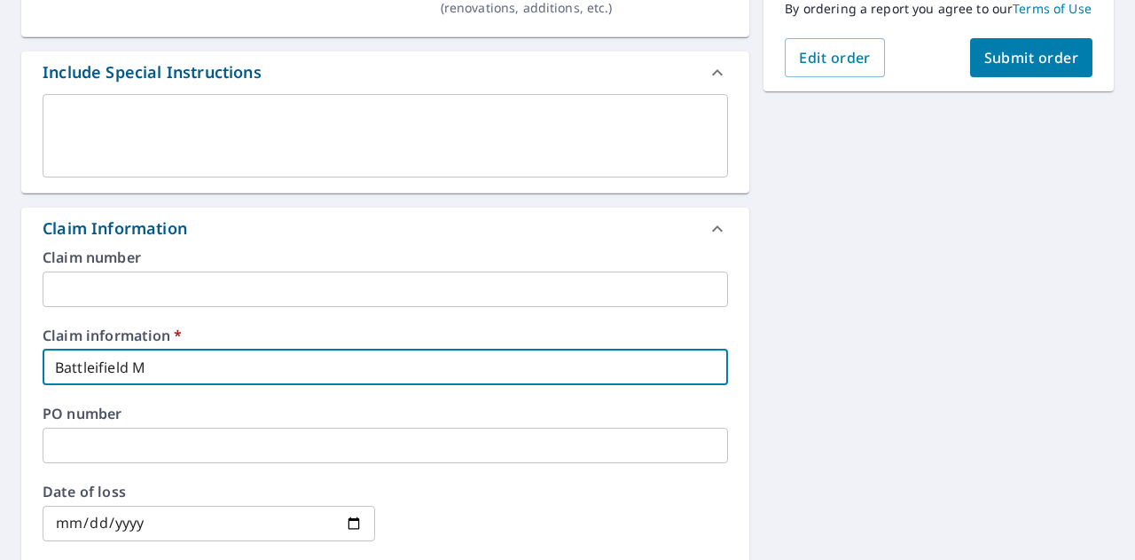
checkbox input "true"
type input "Battleifield"
checkbox input "true"
type input "Battleifiel"
checkbox input "true"
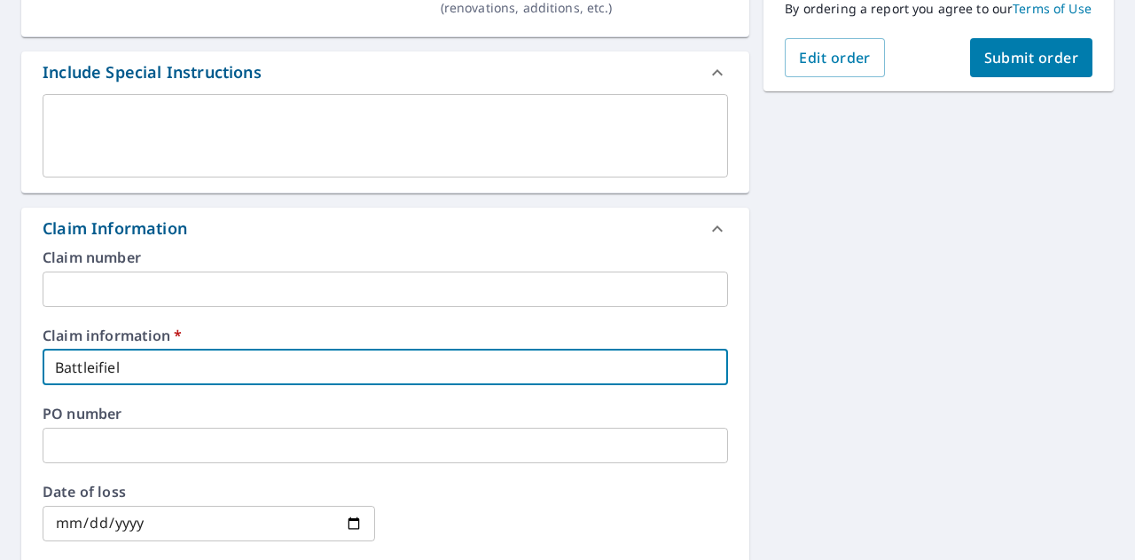
type input "Battleifie"
checkbox input "true"
type input "Battleifi"
checkbox input "true"
type input "Battleif"
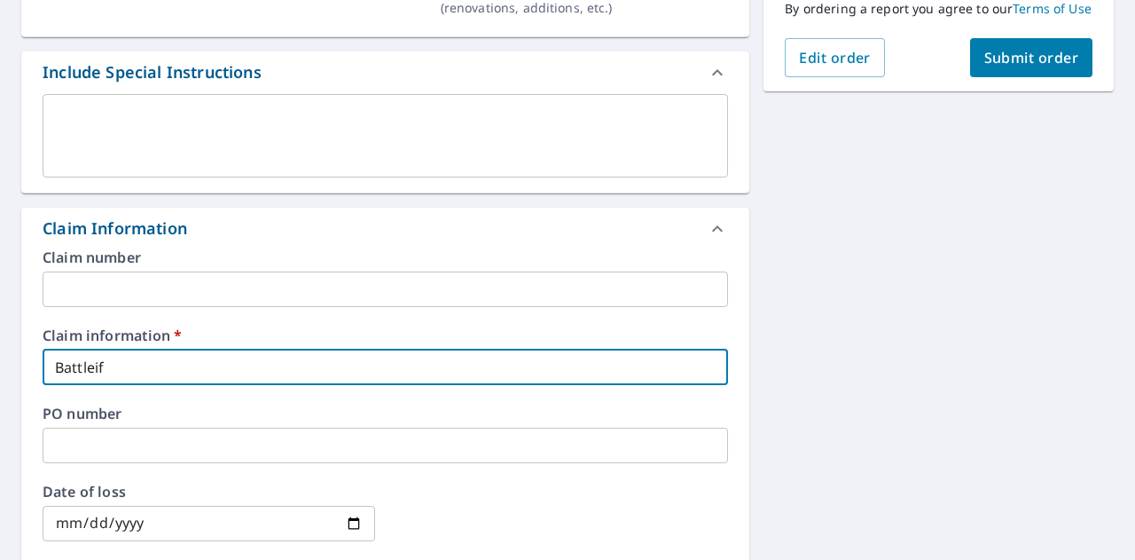
checkbox input "true"
type input "Battlei"
checkbox input "true"
type input "Battle"
checkbox input "true"
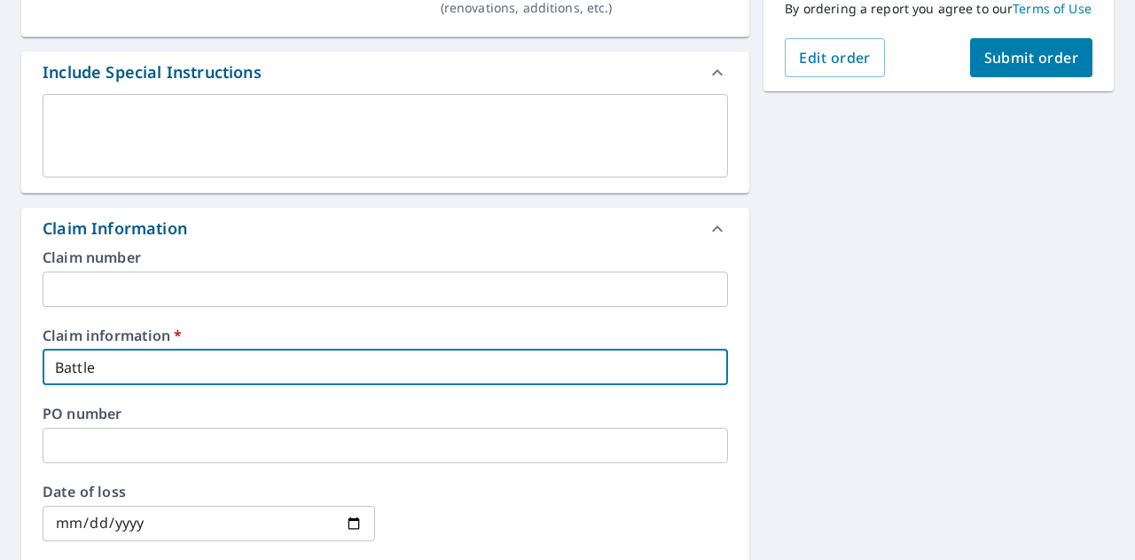
type input "Battlef"
checkbox input "true"
type input "Battlefi"
checkbox input "true"
type input "Battlefie"
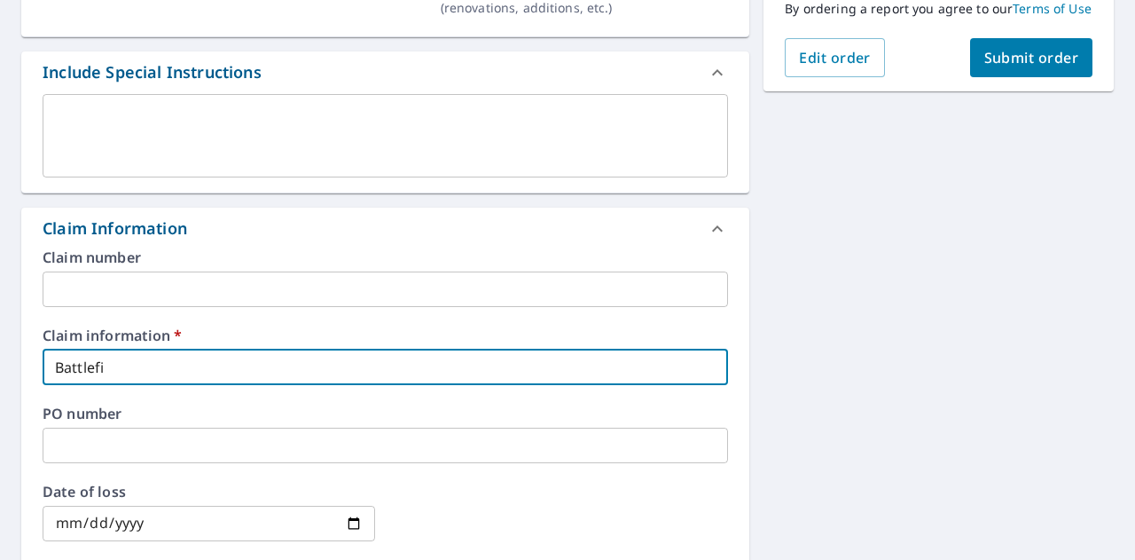
checkbox input "true"
type input "Battlefiel"
checkbox input "true"
type input "Battlefield"
checkbox input "true"
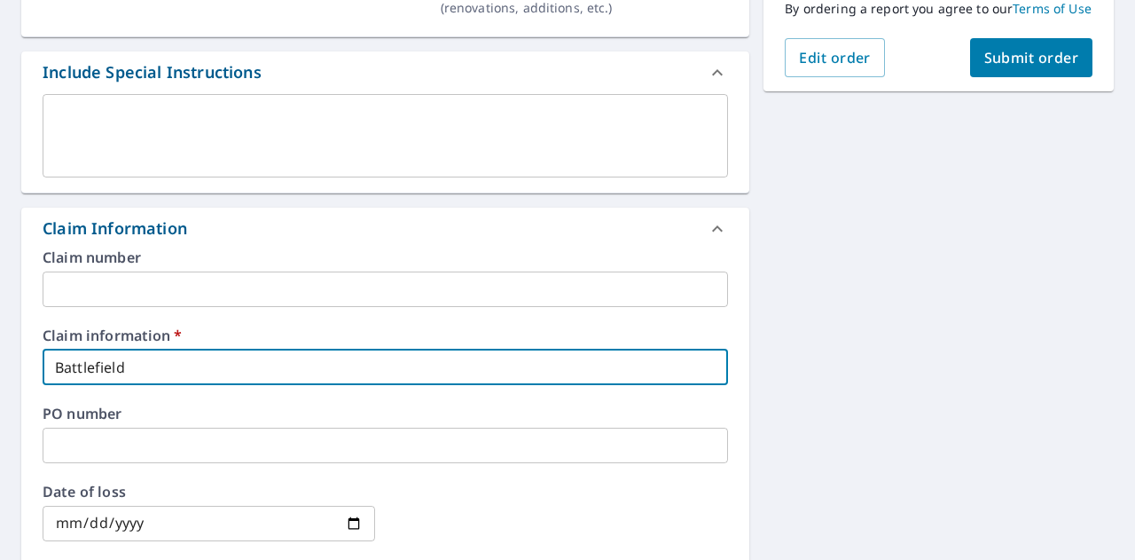
type input "Battlefield"
checkbox input "true"
type input "Battlefield M"
checkbox input "true"
type input "Battlefield Me"
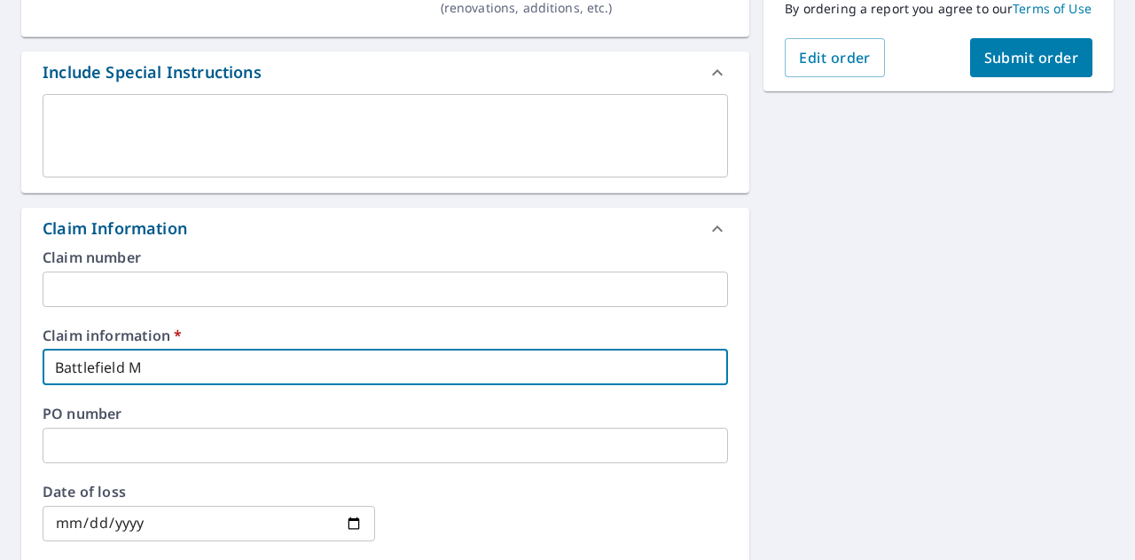
checkbox input "true"
type input "Battlefield Mem"
checkbox input "true"
type input "Battlefield Memo"
checkbox input "true"
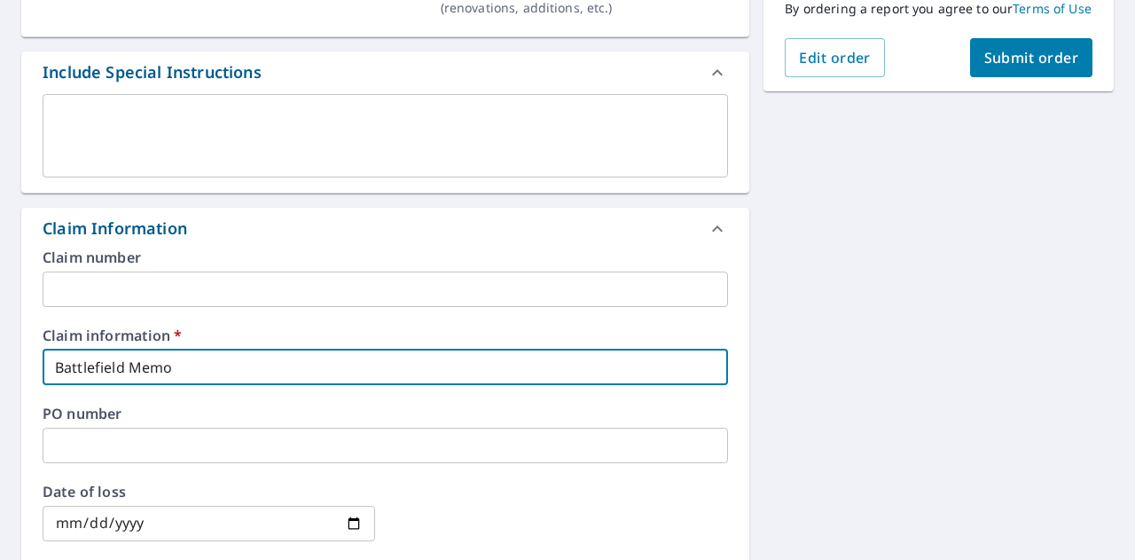
type input "Battlefield Memor"
checkbox input "true"
type input "Battlefield Memori"
checkbox input "true"
type input "Battlefield Memoria"
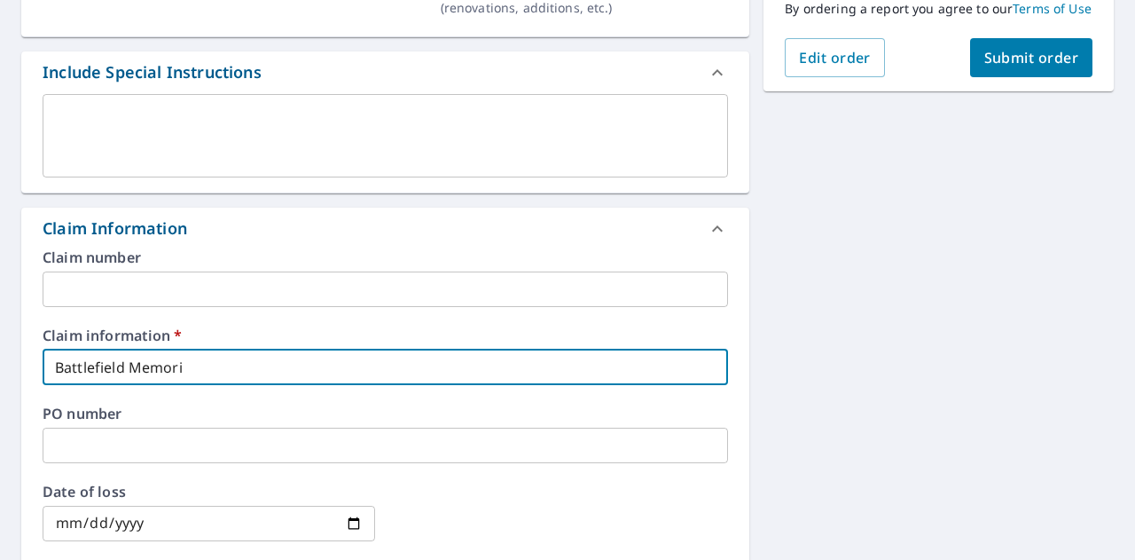
checkbox input "true"
type input "Battlefield Memorial"
checkbox input "true"
type input "Battlefield Memorial"
checkbox input "true"
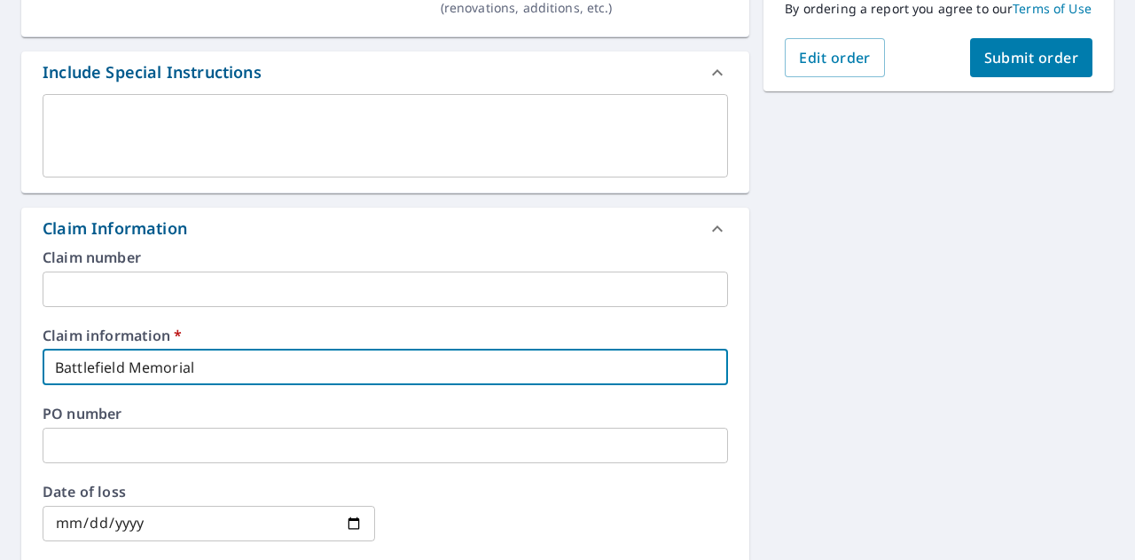
type input "Battlefield Memorial H"
checkbox input "true"
type input "Battlefield Memorial Hi"
checkbox input "true"
type input "Battlefield Memorial Hiw"
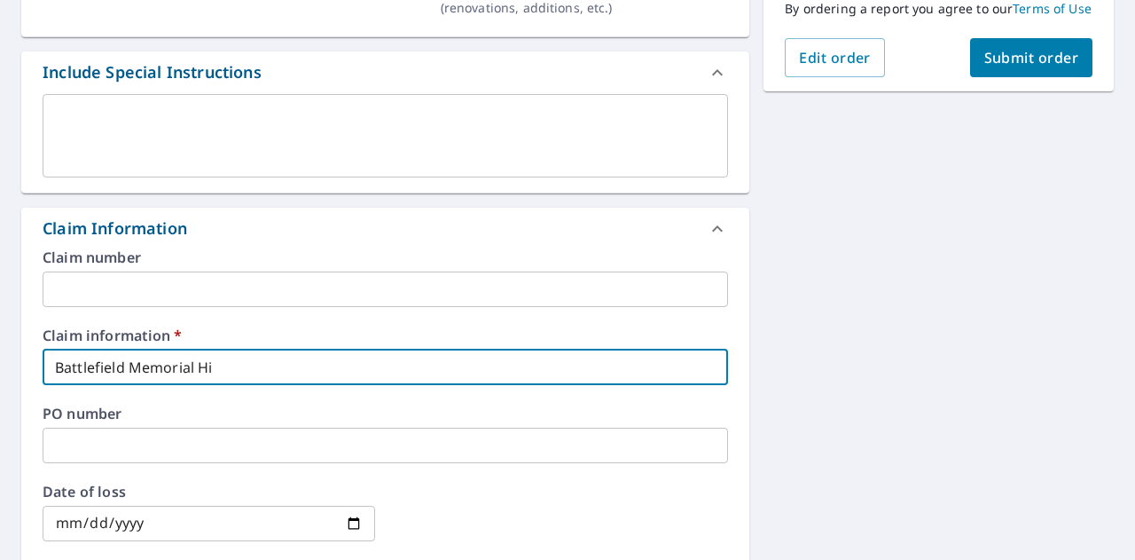
checkbox input "true"
type input "Battlefield Memorial Hiwg"
checkbox input "true"
type input "Battlefield Memorial Hiw"
checkbox input "true"
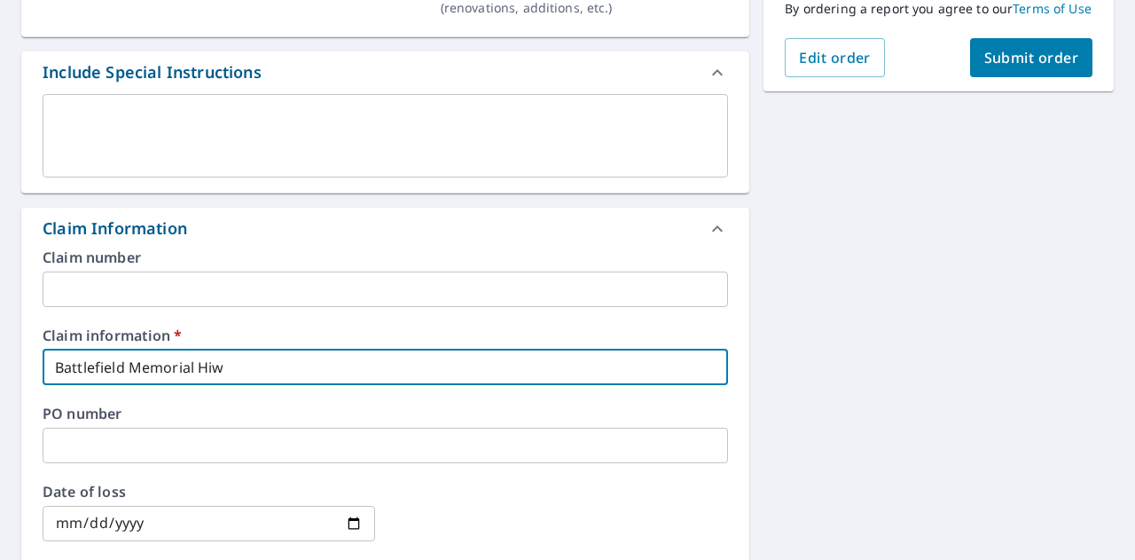
type input "Battlefield Memorial Hi"
checkbox input "true"
type input "Battlefield Memorial Hig"
checkbox input "true"
type input "Battlefield Memorial High"
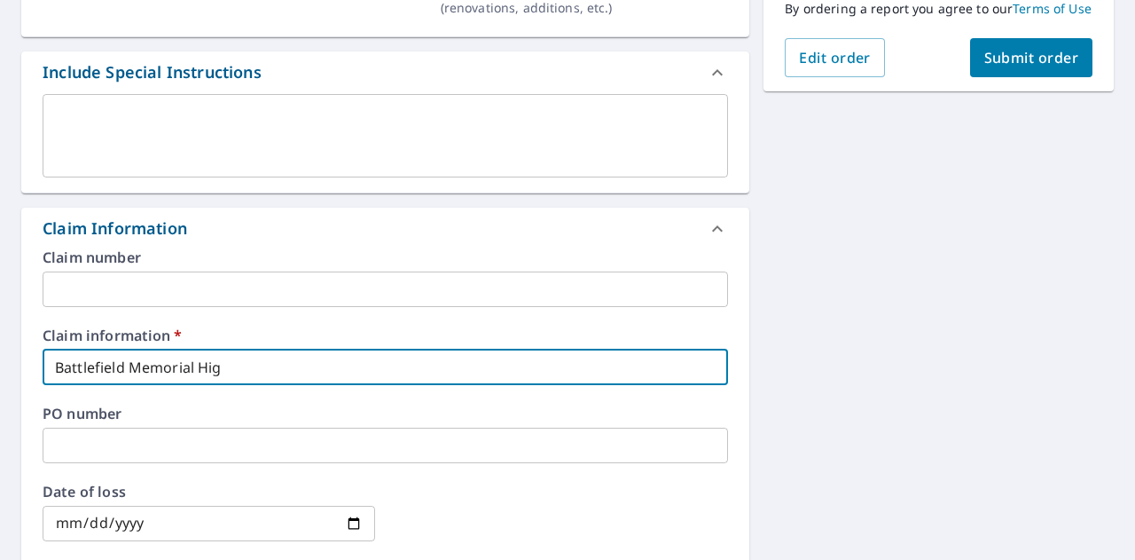
checkbox input "true"
type input "Battlefield Memorial Highw"
checkbox input "true"
type input "Battlefield Memorial Highwa"
checkbox input "true"
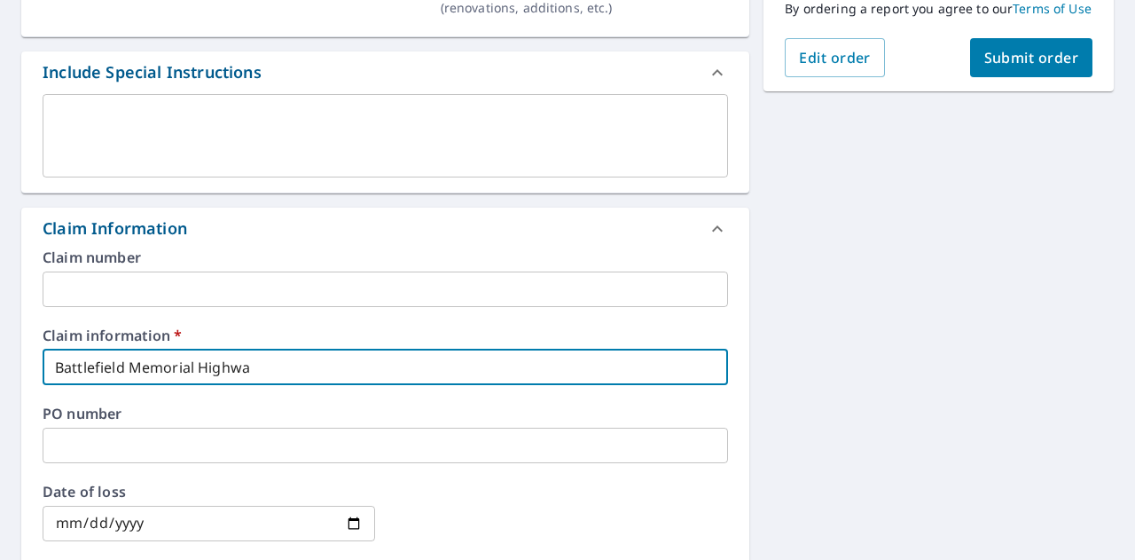
type input "[GEOGRAPHIC_DATA]"
checkbox input "true"
type input "[GEOGRAPHIC_DATA]"
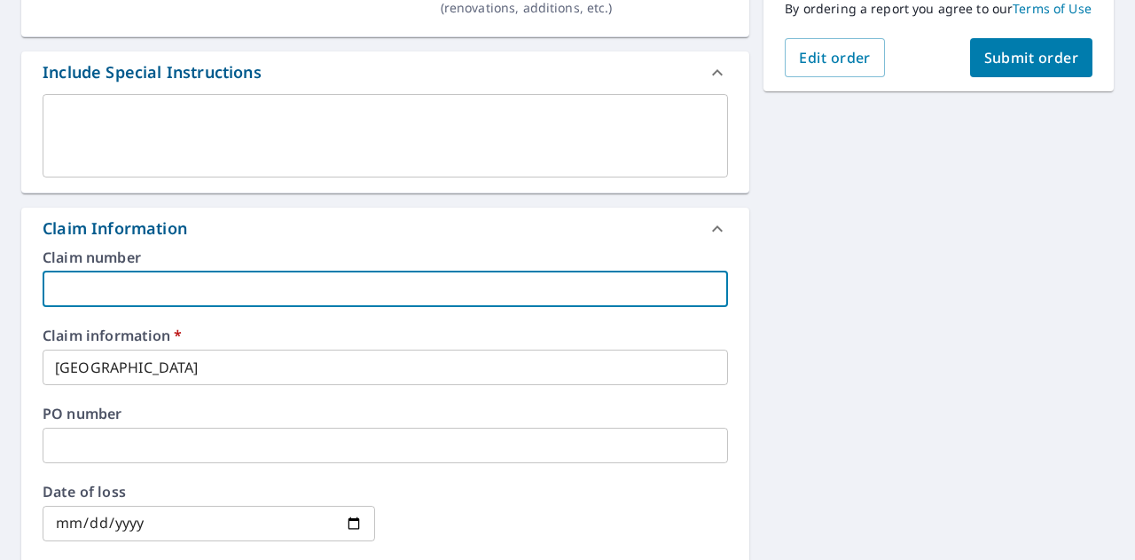
click at [324, 307] on input "text" at bounding box center [385, 288] width 685 height 35
type input "Capstone Roofing"
checkbox input "true"
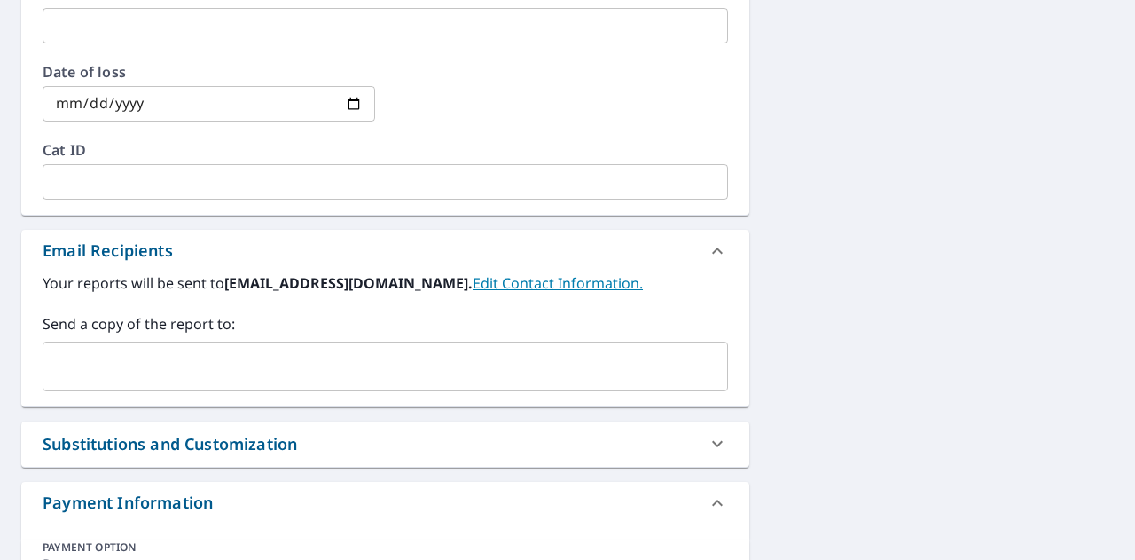
scroll to position [1025, 0]
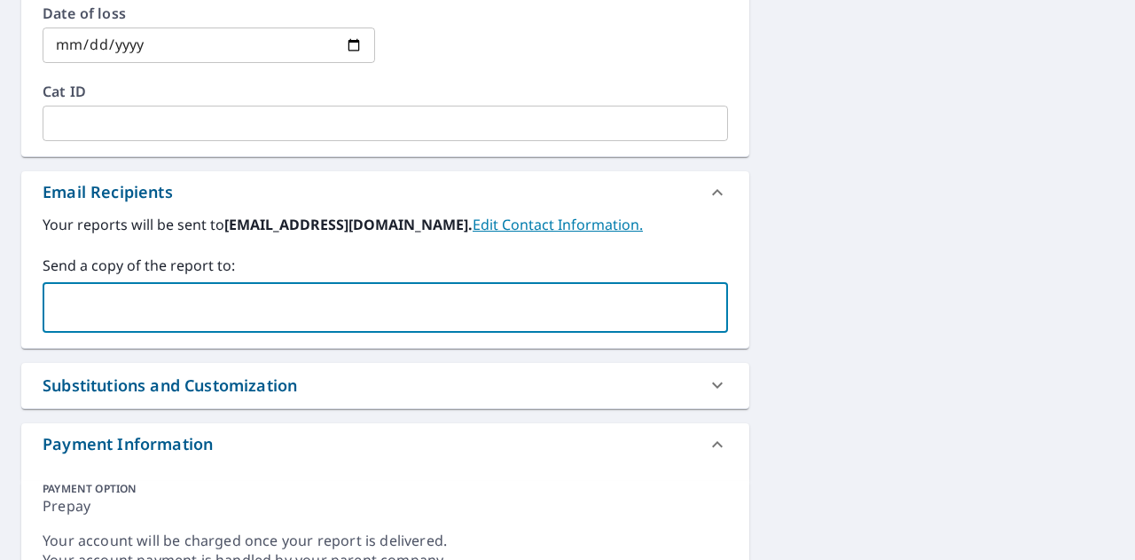
click at [203, 325] on input "text" at bounding box center [372, 308] width 643 height 34
type input "[EMAIL_ADDRESS][DOMAIN_NAME]"
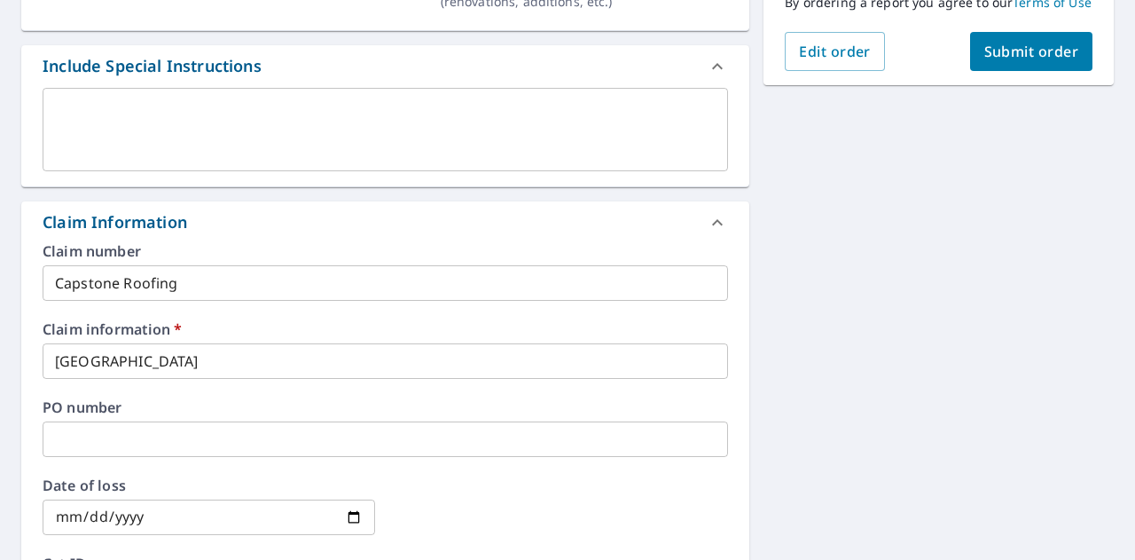
scroll to position [529, 0]
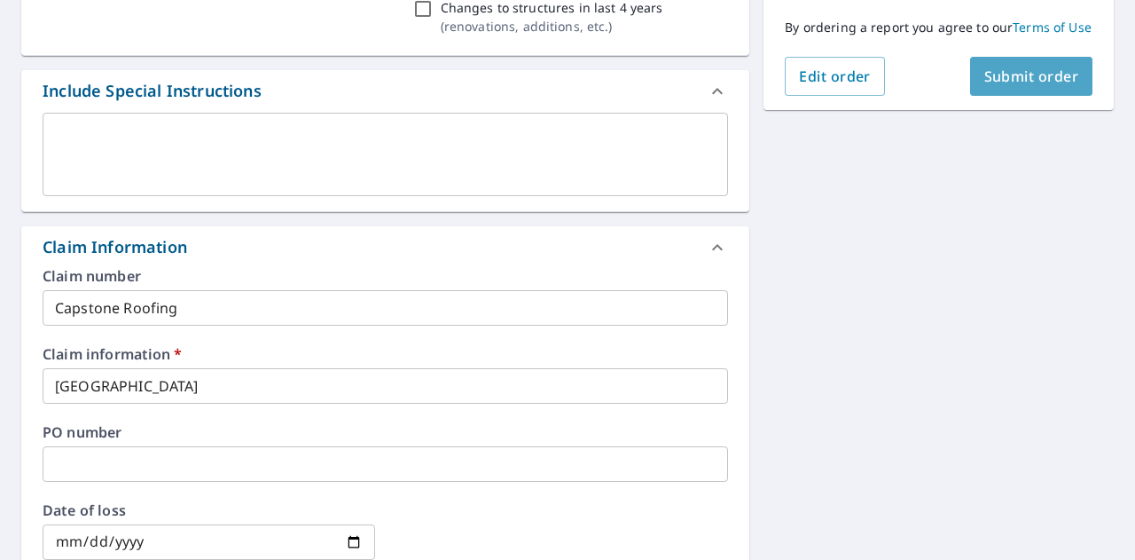
click at [1005, 85] on span "Submit order" at bounding box center [1031, 77] width 95 height 20
checkbox input "true"
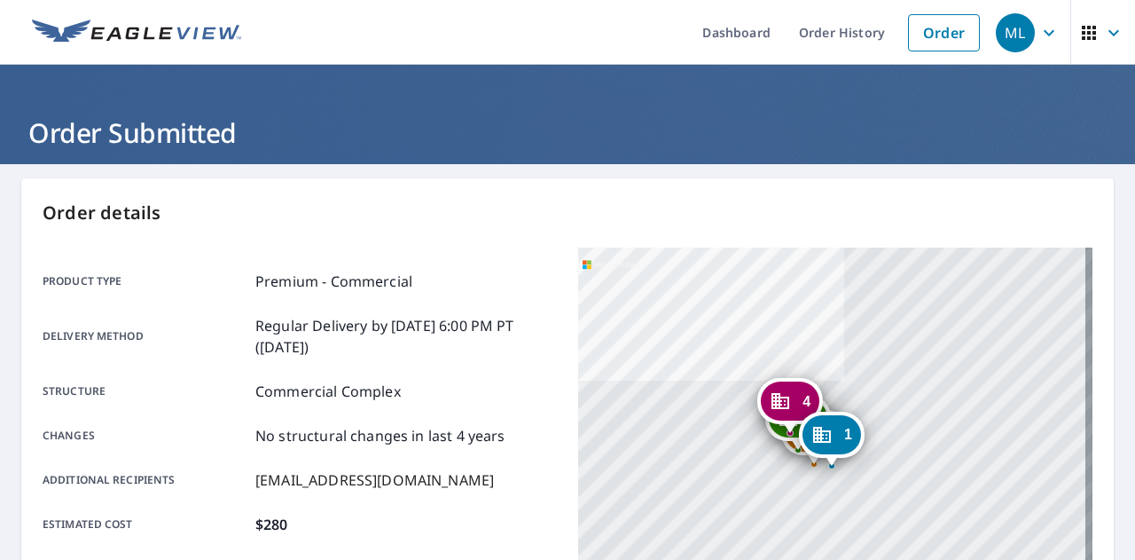
click at [937, 21] on link "Order" at bounding box center [944, 32] width 72 height 37
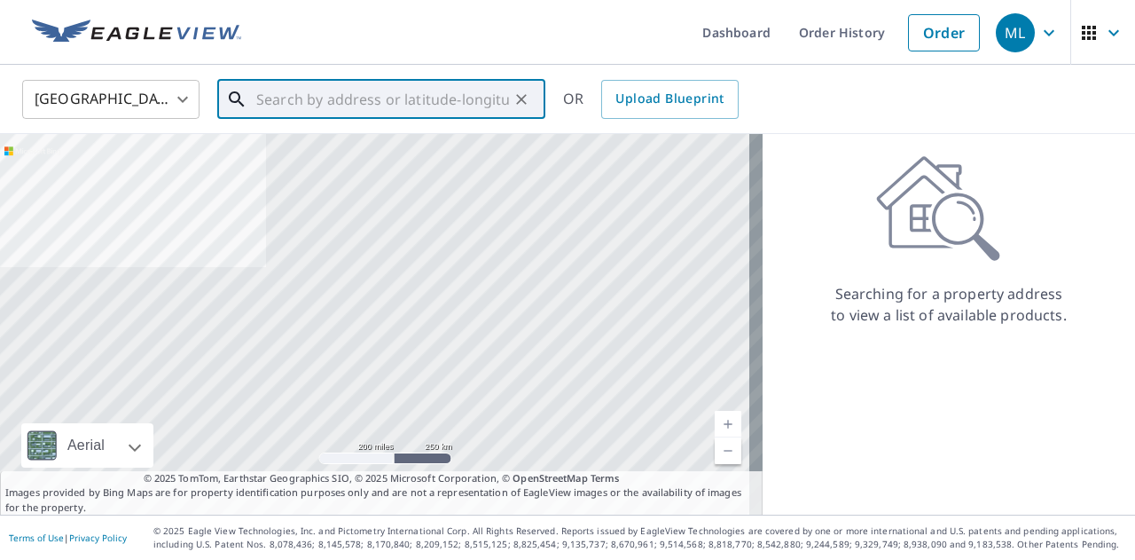
click at [312, 95] on input "text" at bounding box center [382, 99] width 253 height 50
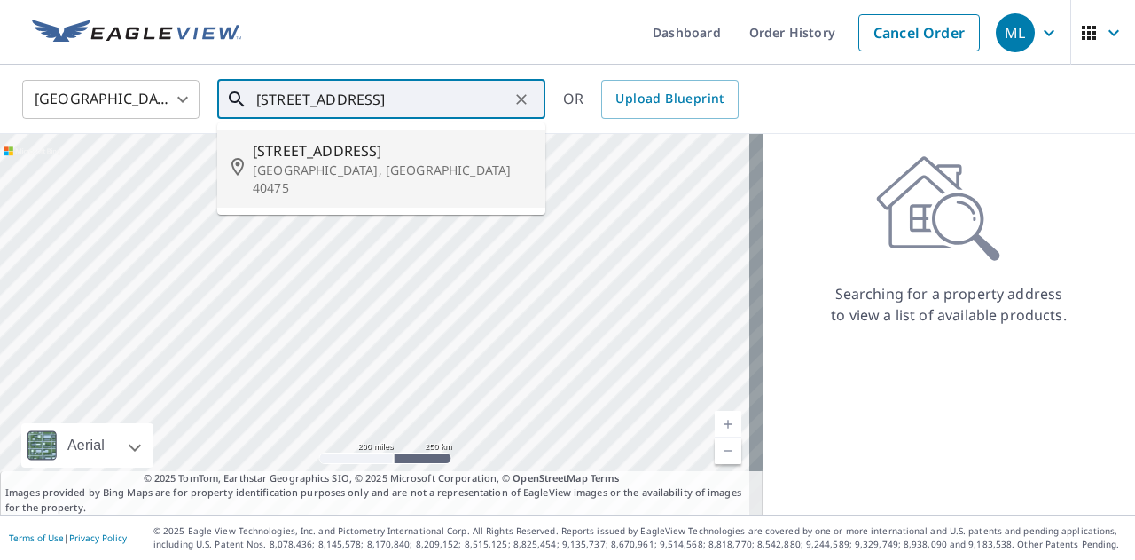
click at [331, 166] on p "[GEOGRAPHIC_DATA], [GEOGRAPHIC_DATA] 40475" at bounding box center [392, 178] width 278 height 35
type input "[STREET_ADDRESS][PERSON_NAME]"
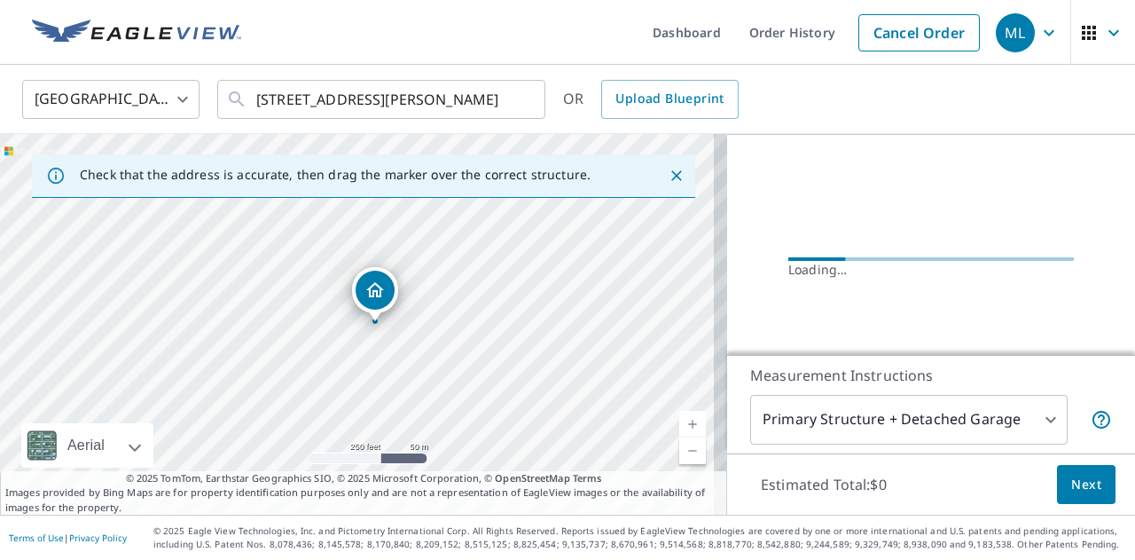
scroll to position [184, 0]
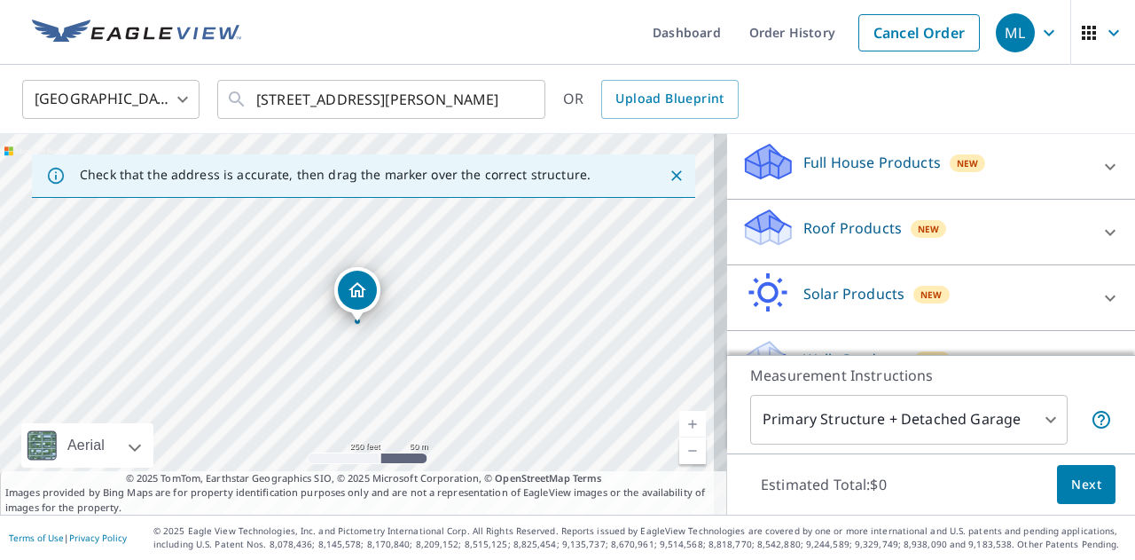
click at [826, 235] on p "Roof Products" at bounding box center [852, 227] width 98 height 21
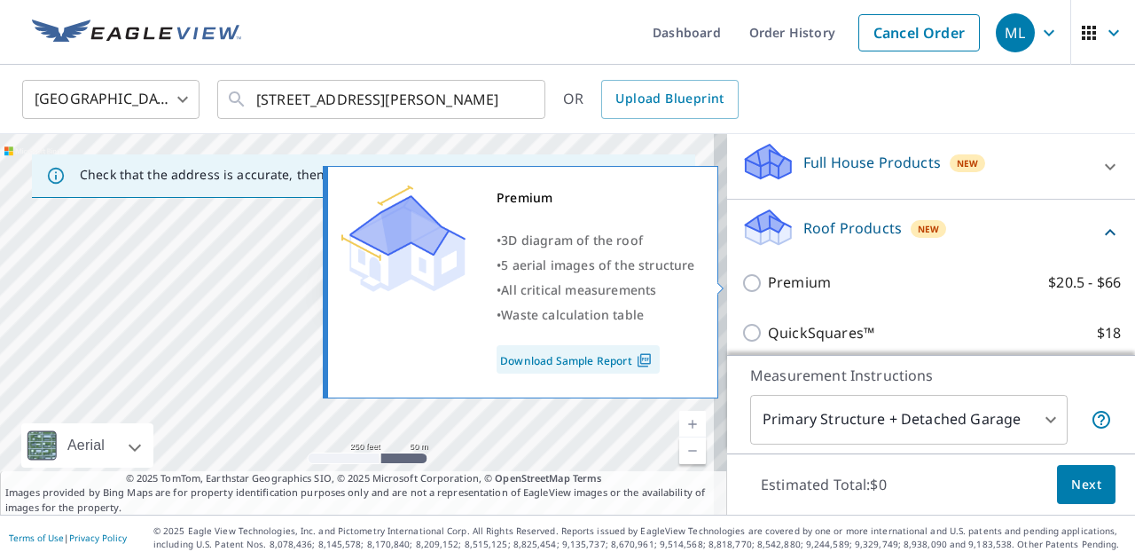
click at [777, 281] on p "Premium" at bounding box center [799, 282] width 63 height 22
click at [768, 281] on input "Premium $20.5 - $66" at bounding box center [754, 282] width 27 height 21
checkbox input "true"
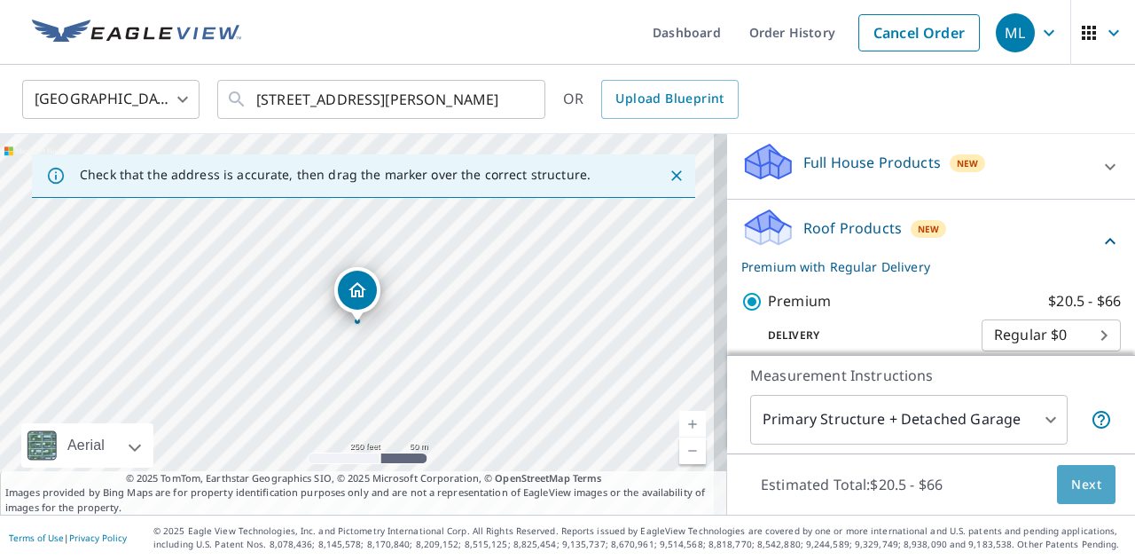
click at [1071, 482] on span "Next" at bounding box center [1086, 485] width 30 height 22
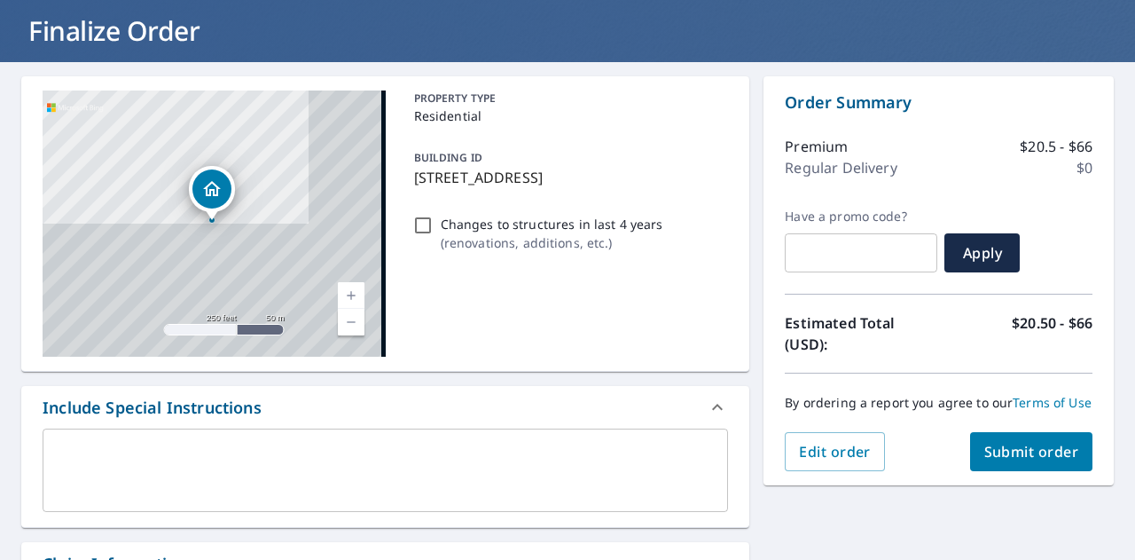
scroll to position [129, 0]
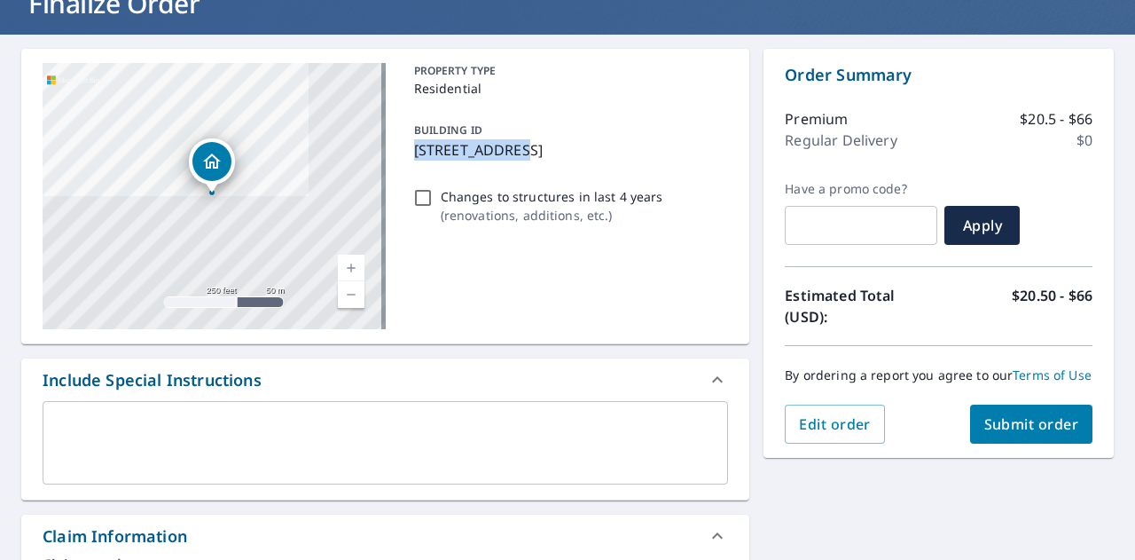
drag, startPoint x: 410, startPoint y: 150, endPoint x: 521, endPoint y: 158, distance: 111.1
click at [521, 158] on p "[STREET_ADDRESS]" at bounding box center [568, 149] width 308 height 21
checkbox input "true"
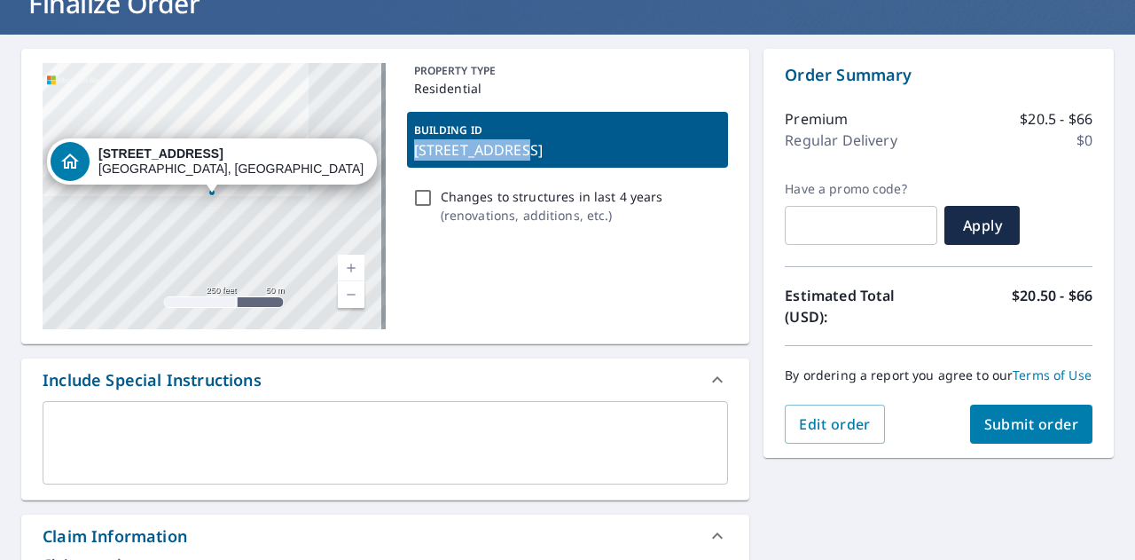
copy p "[STREET_ADDRESS]"
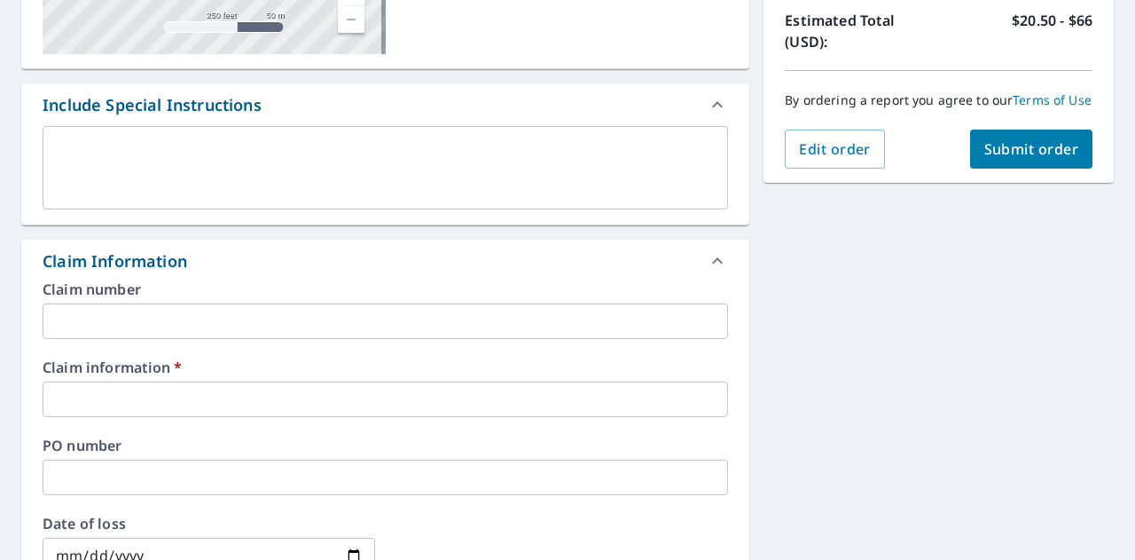
scroll to position [410, 0]
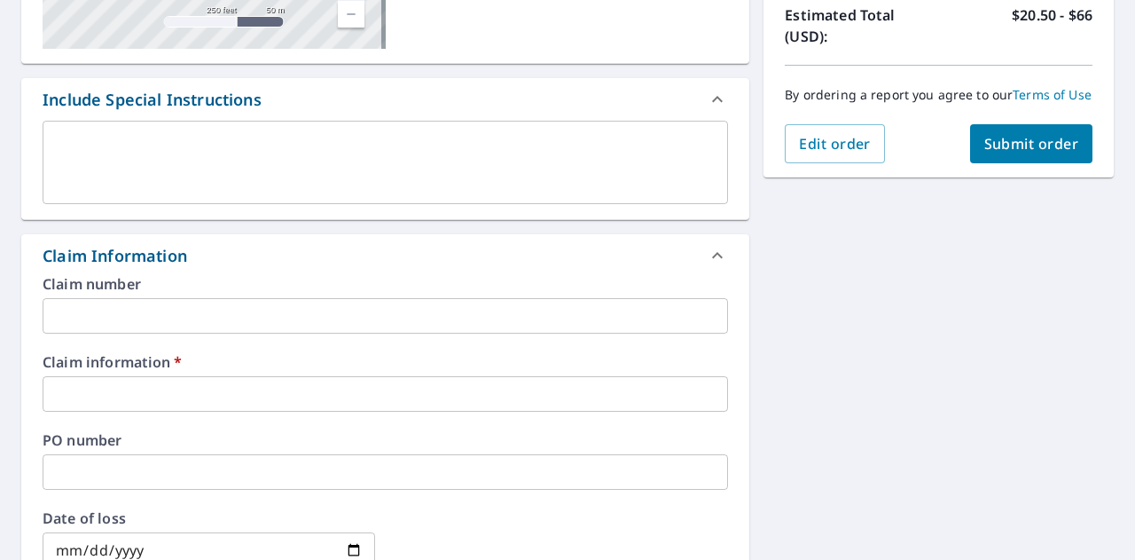
paste input "[STREET_ADDRESS]"
type input "[STREET_ADDRESS]"
checkbox input "true"
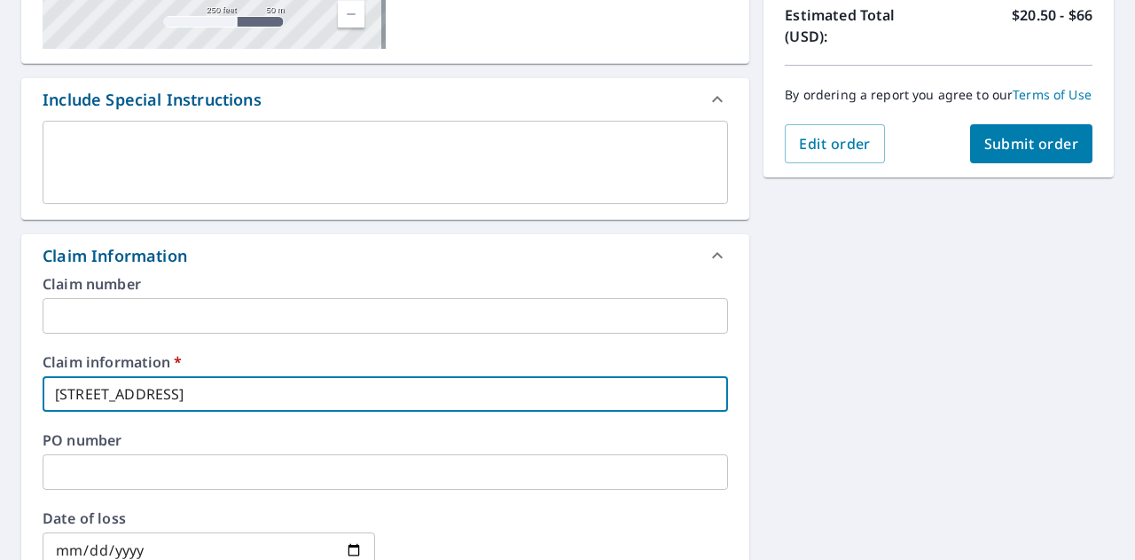
click at [427, 384] on input "[STREET_ADDRESS]" at bounding box center [385, 393] width 685 height 35
type input "[STREET_ADDRESS]"
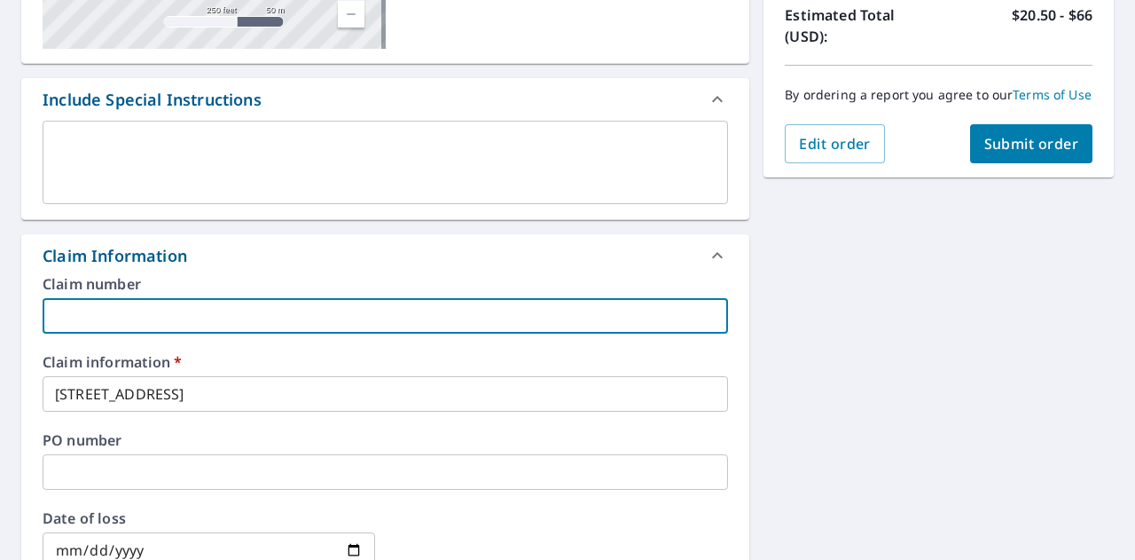
click at [325, 323] on input "text" at bounding box center [385, 315] width 685 height 35
type input "Capstone Roofing"
checkbox input "true"
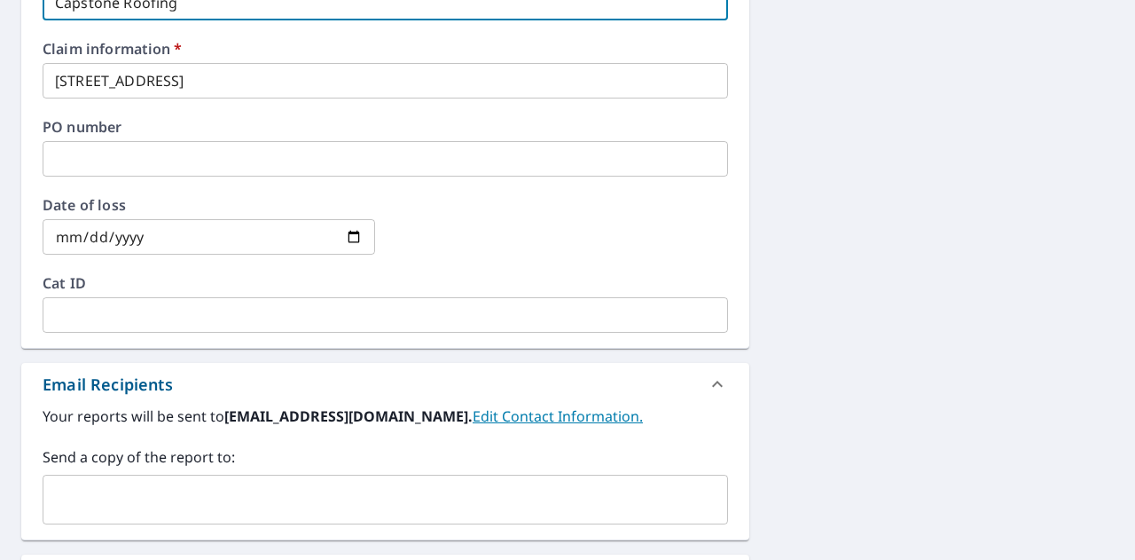
scroll to position [726, 0]
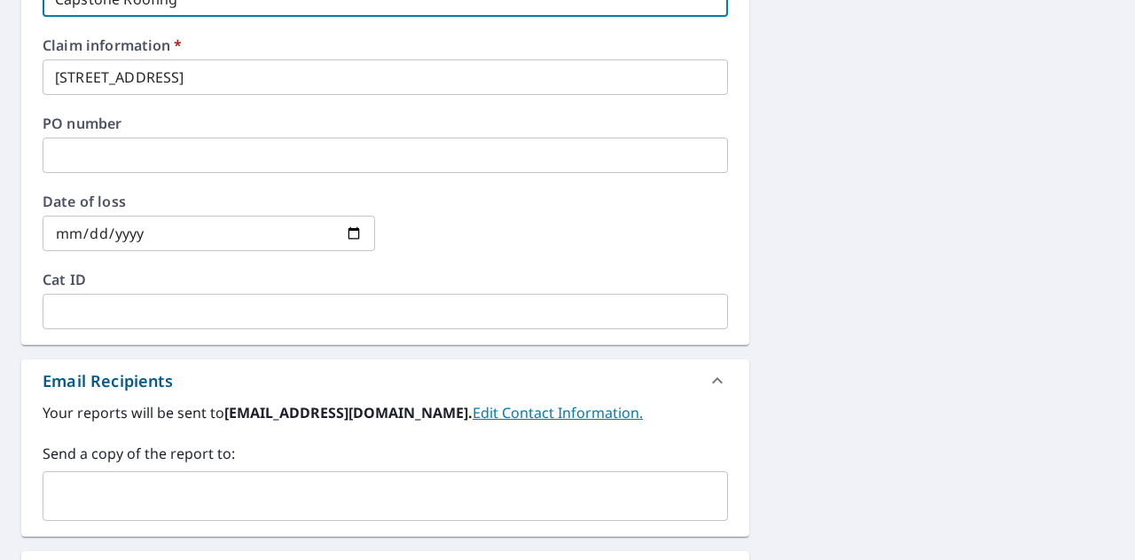
click at [204, 485] on input "text" at bounding box center [372, 496] width 643 height 34
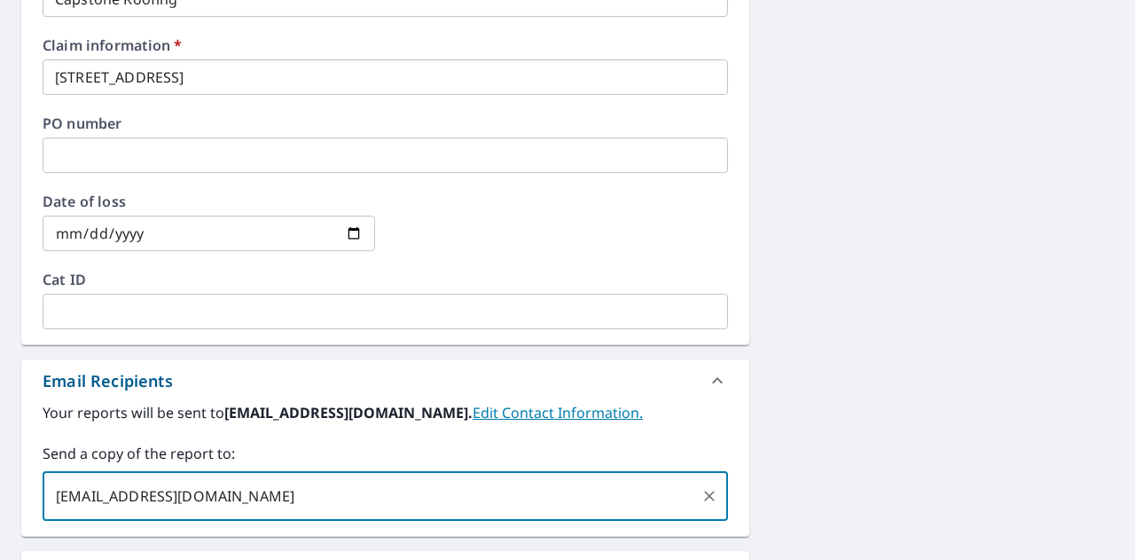
type input "[EMAIL_ADDRESS][DOMAIN_NAME]"
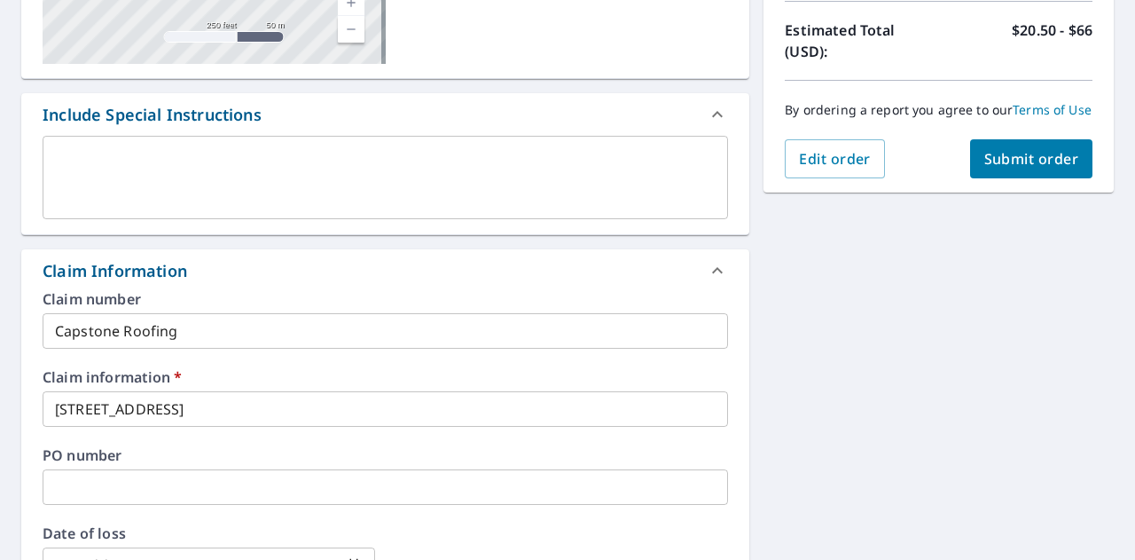
scroll to position [352, 0]
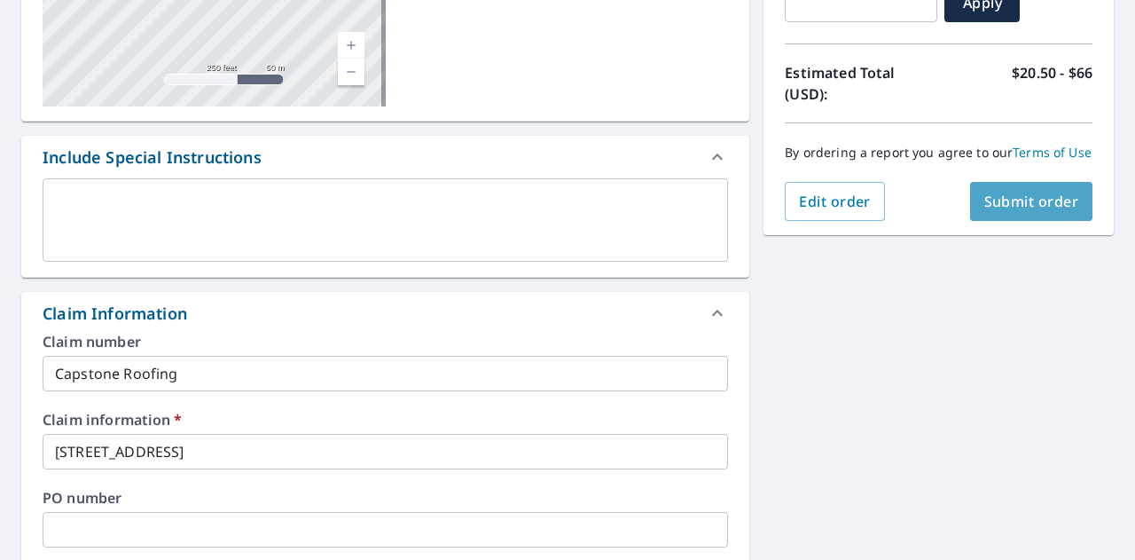
click at [1002, 221] on button "Submit order" at bounding box center [1031, 201] width 123 height 39
checkbox input "true"
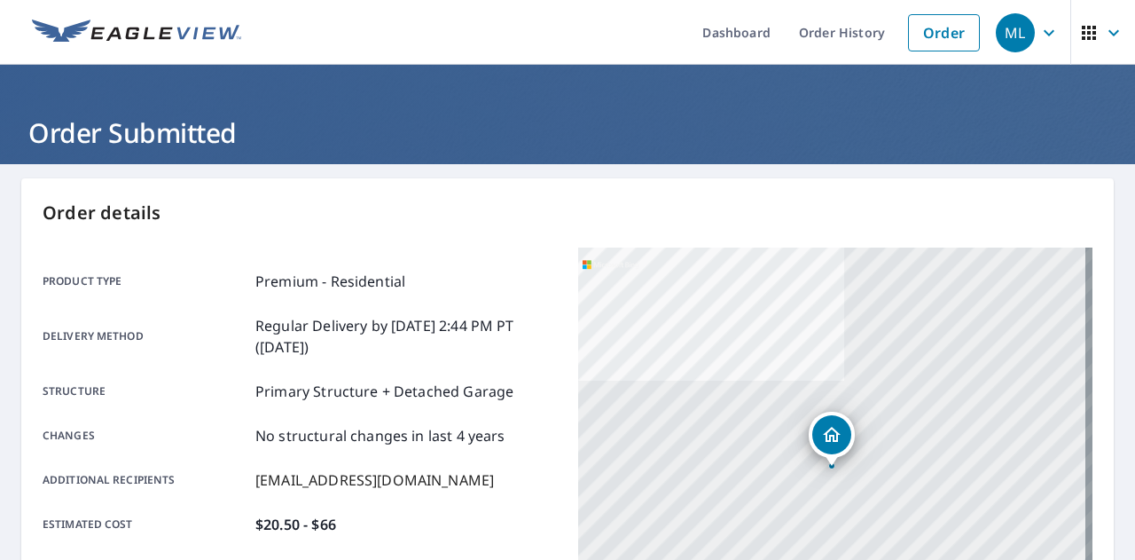
click at [937, 28] on link "Order" at bounding box center [944, 32] width 72 height 37
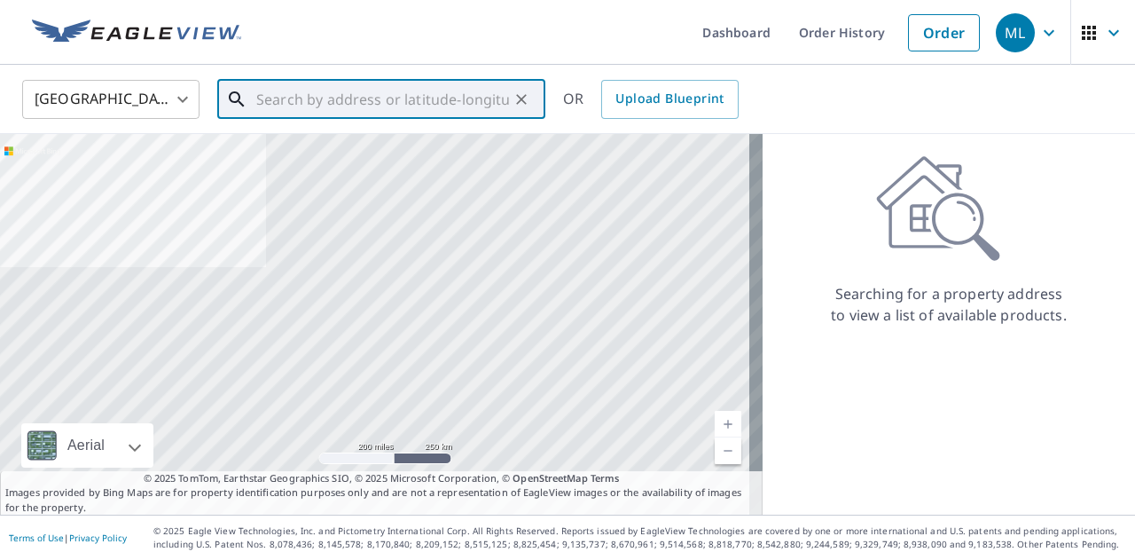
click at [331, 103] on input "text" at bounding box center [382, 99] width 253 height 50
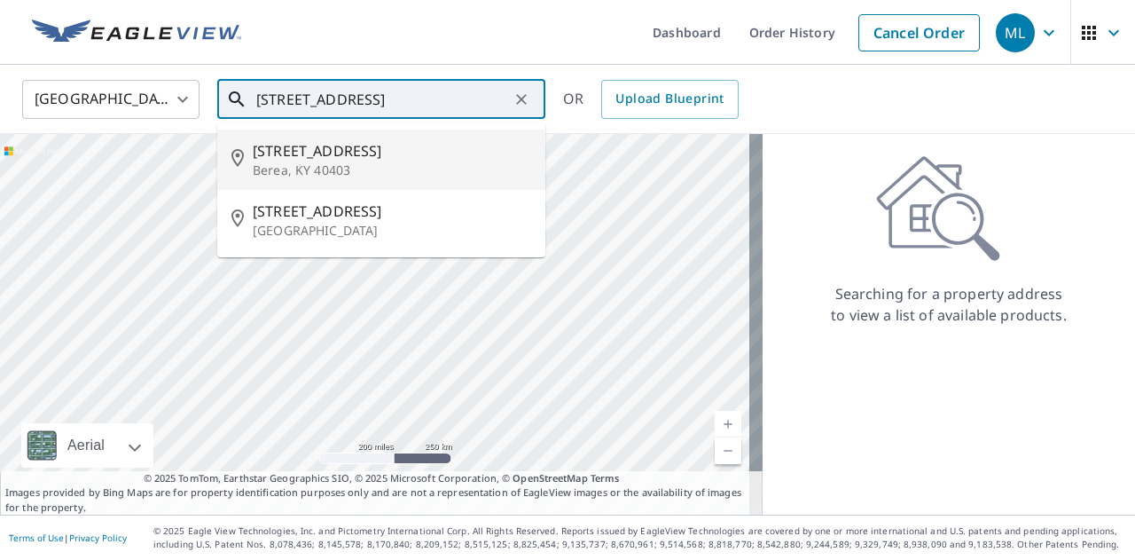
click at [324, 150] on span "[STREET_ADDRESS]" at bounding box center [392, 150] width 278 height 21
type input "[STREET_ADDRESS]"
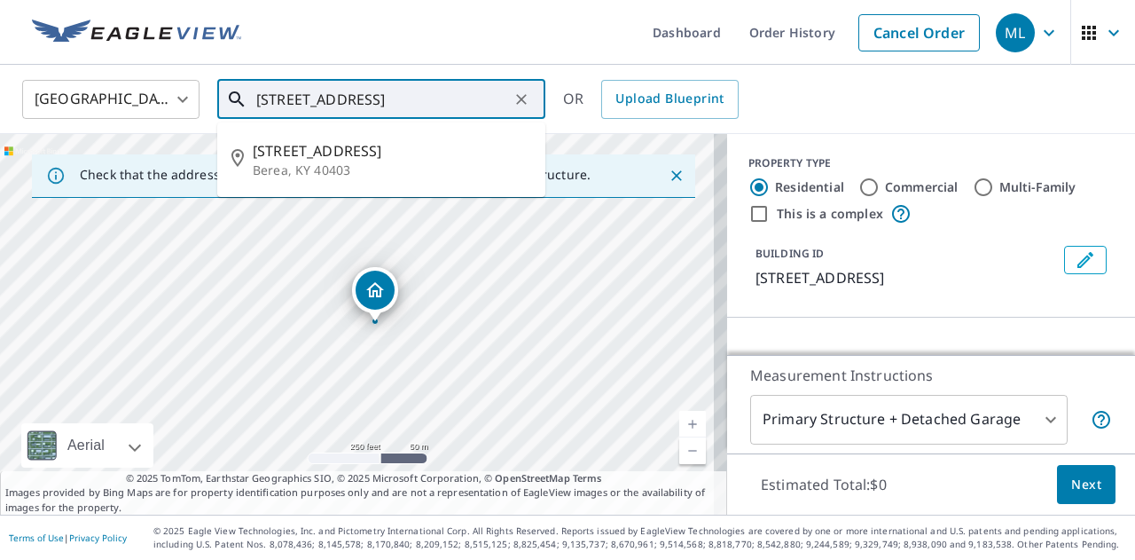
drag, startPoint x: 259, startPoint y: 97, endPoint x: 350, endPoint y: 100, distance: 91.4
click at [350, 100] on input "[STREET_ADDRESS]" at bounding box center [382, 99] width 253 height 50
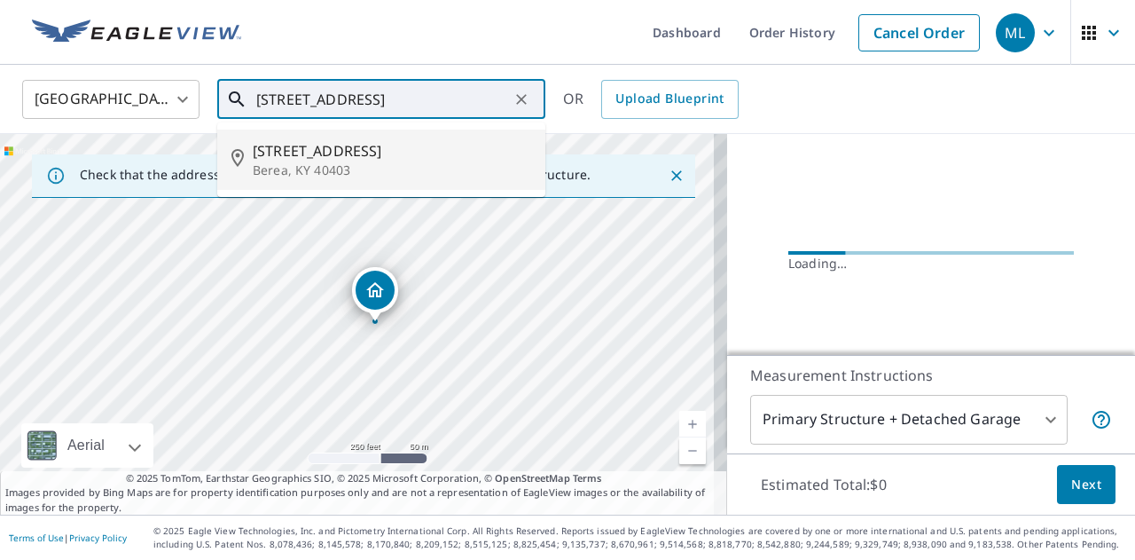
scroll to position [190, 0]
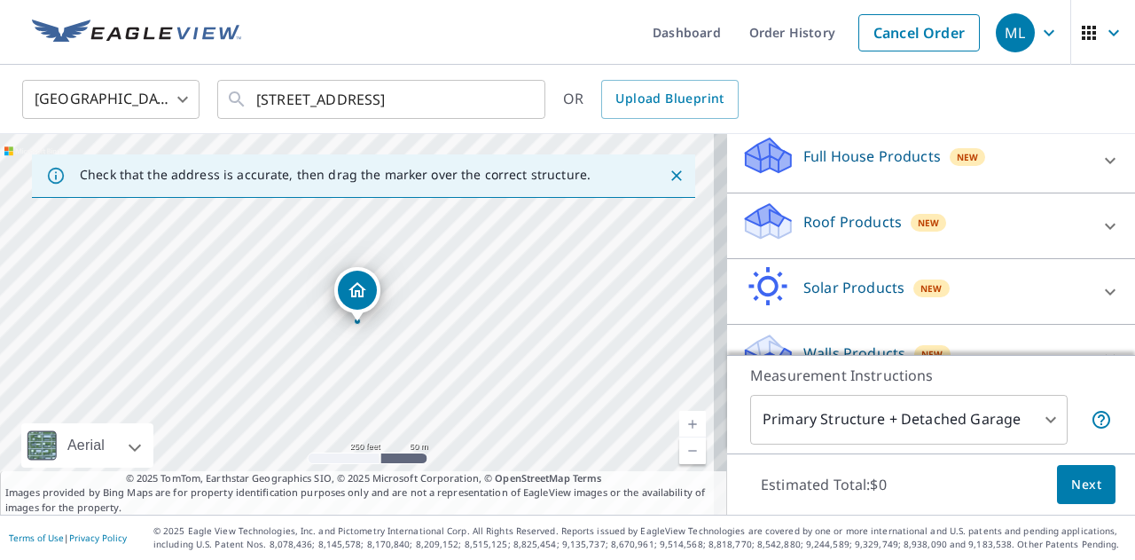
click at [842, 224] on p "Roof Products" at bounding box center [852, 221] width 98 height 21
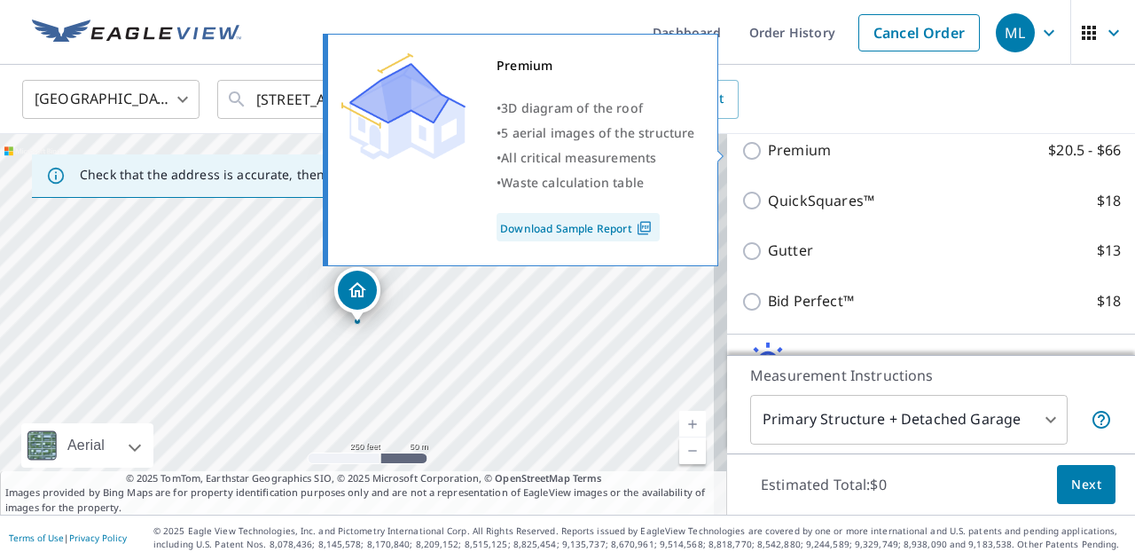
click at [803, 151] on p "Premium" at bounding box center [799, 150] width 63 height 22
click at [768, 151] on input "Premium $20.5 - $66" at bounding box center [754, 150] width 27 height 21
checkbox input "true"
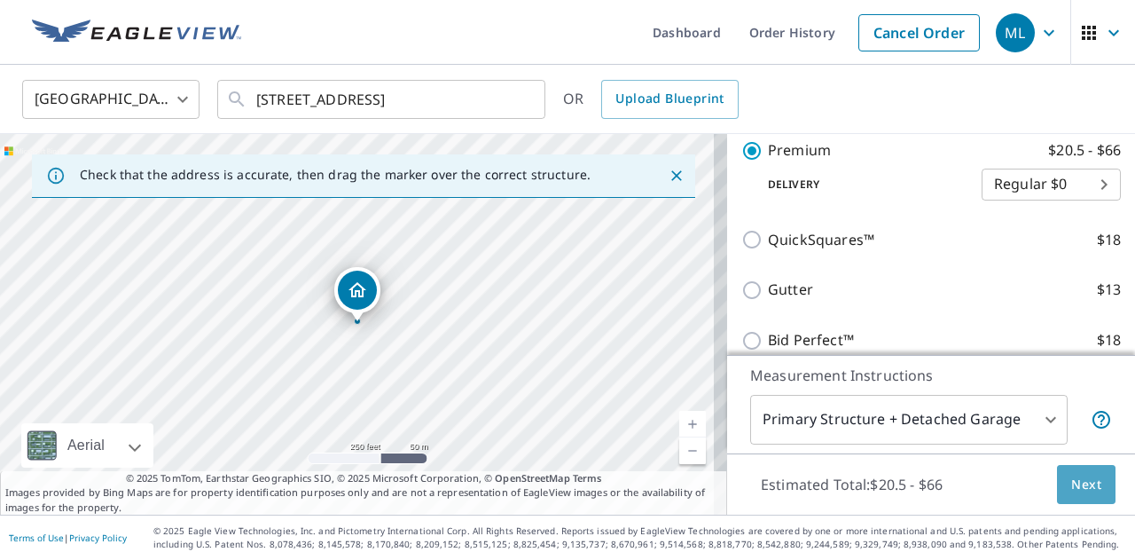
click at [1075, 482] on span "Next" at bounding box center [1086, 485] width 30 height 22
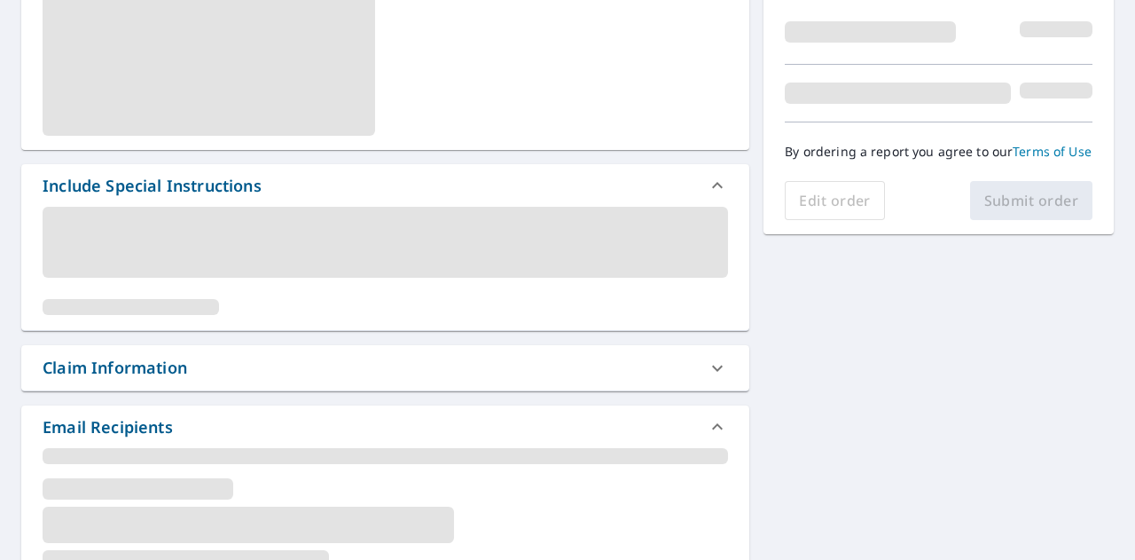
scroll to position [413, 0]
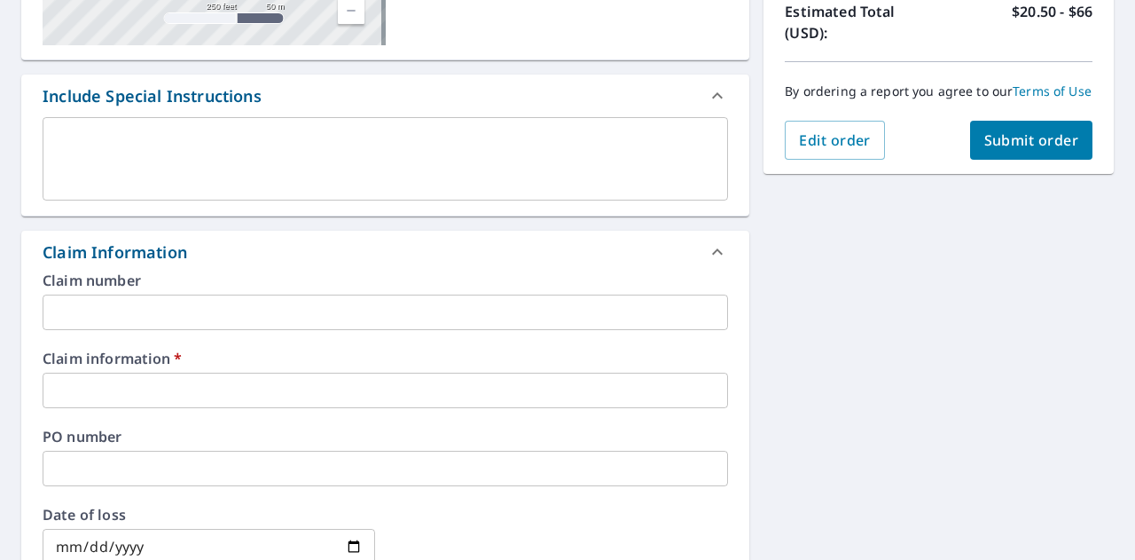
paste input "[STREET_ADDRESS]"
type input "[STREET_ADDRESS]"
checkbox input "true"
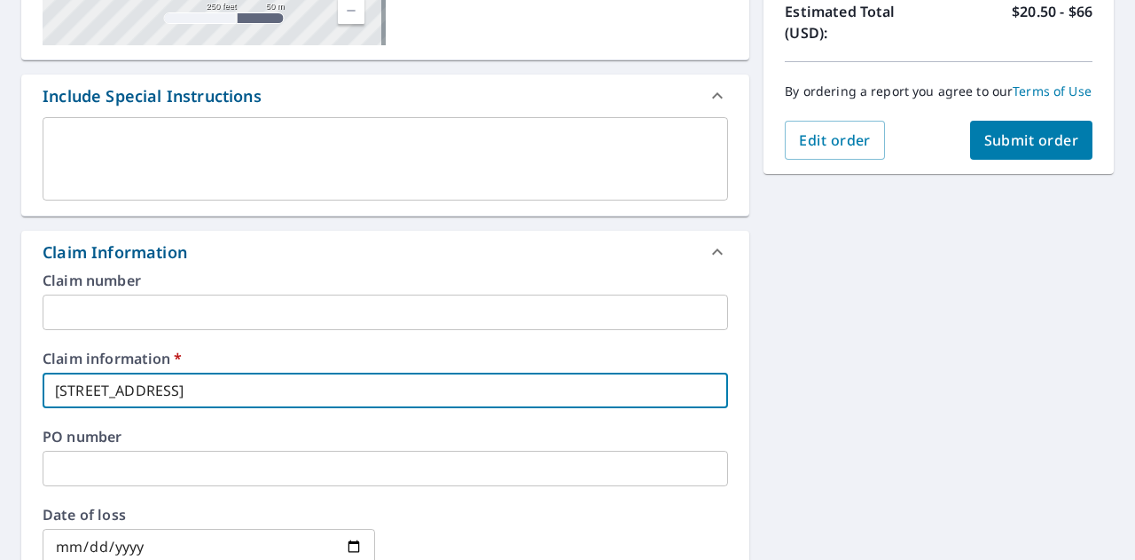
click at [475, 382] on input "[STREET_ADDRESS]" at bounding box center [385, 389] width 685 height 35
type input "[STREET_ADDRESS]"
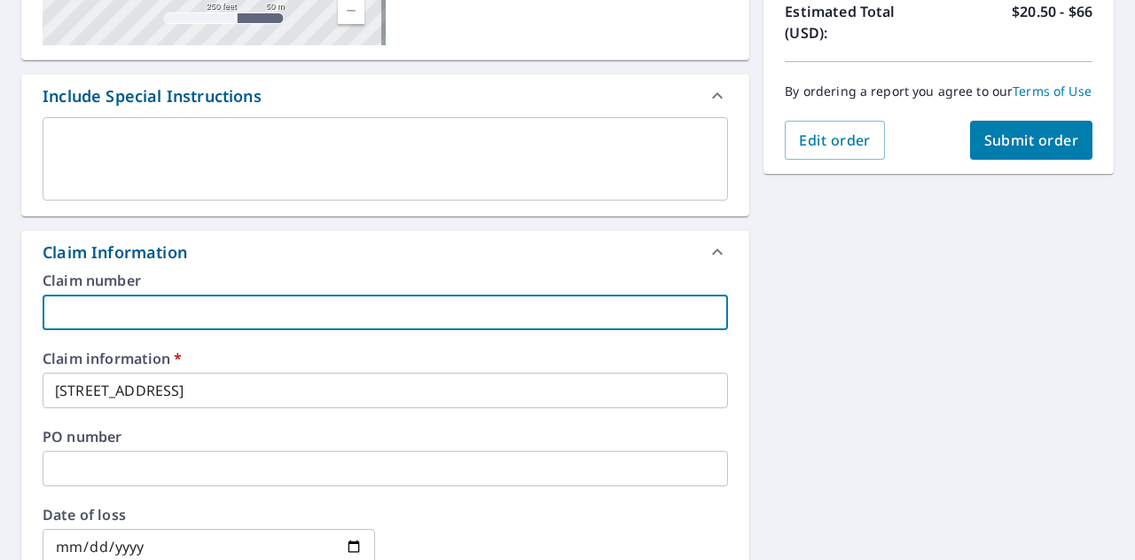
type input "c"
checkbox input "true"
click at [333, 313] on input "c" at bounding box center [385, 311] width 685 height 35
type input "Capstone Roofing"
checkbox input "true"
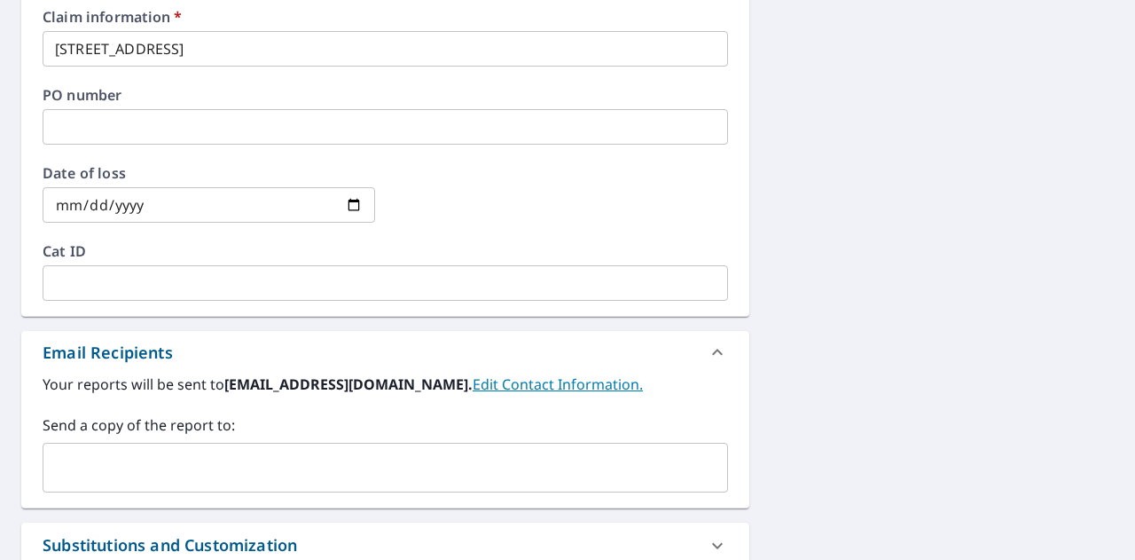
scroll to position [761, 0]
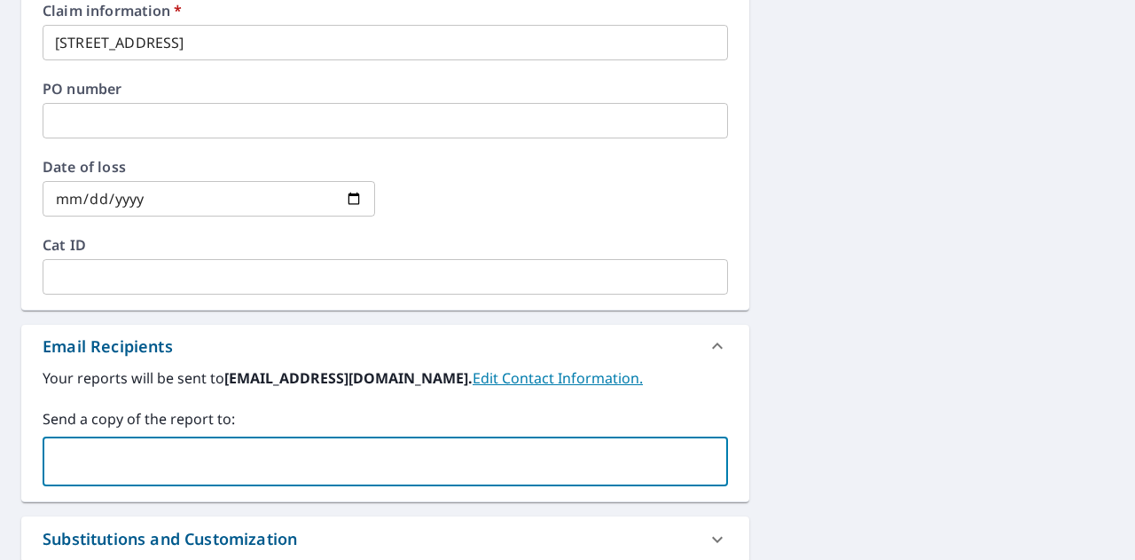
click at [192, 453] on input "text" at bounding box center [372, 461] width 643 height 34
type input "[EMAIL_ADDRESS][DOMAIN_NAME]"
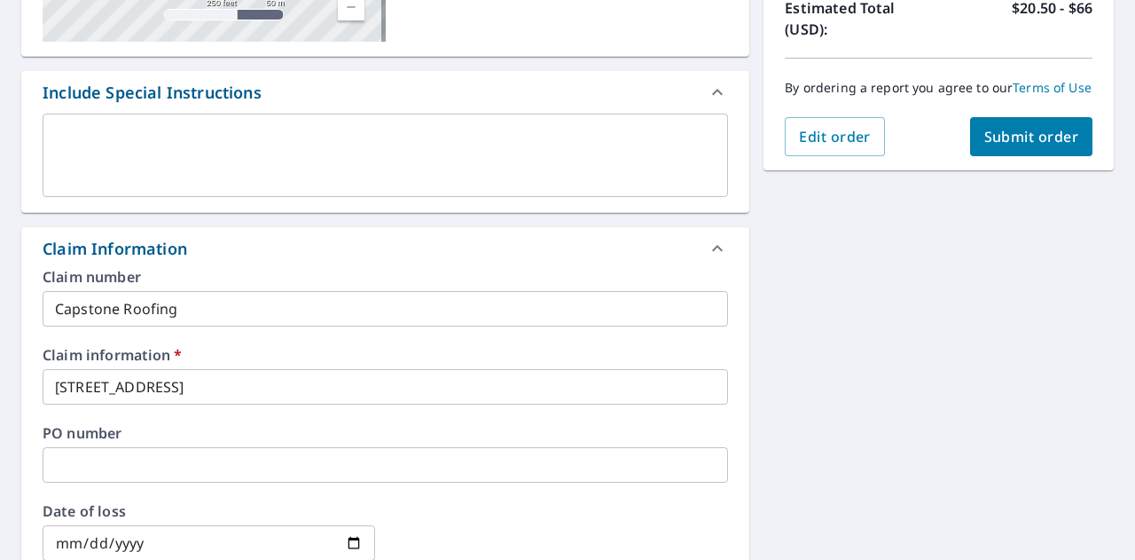
scroll to position [401, 0]
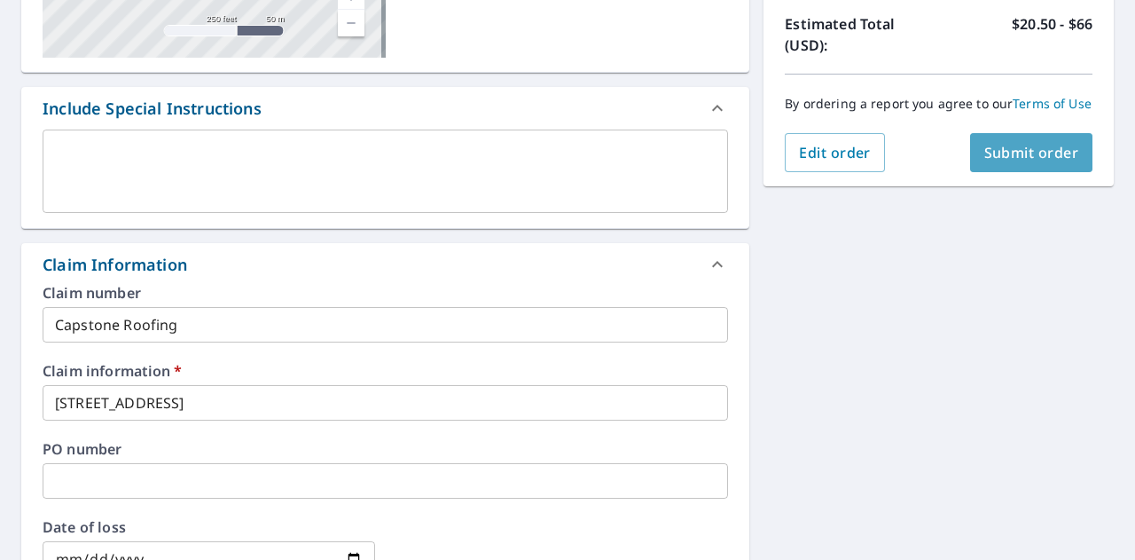
click at [998, 153] on button "Submit order" at bounding box center [1031, 152] width 123 height 39
checkbox input "true"
